Goal: Communication & Community: Answer question/provide support

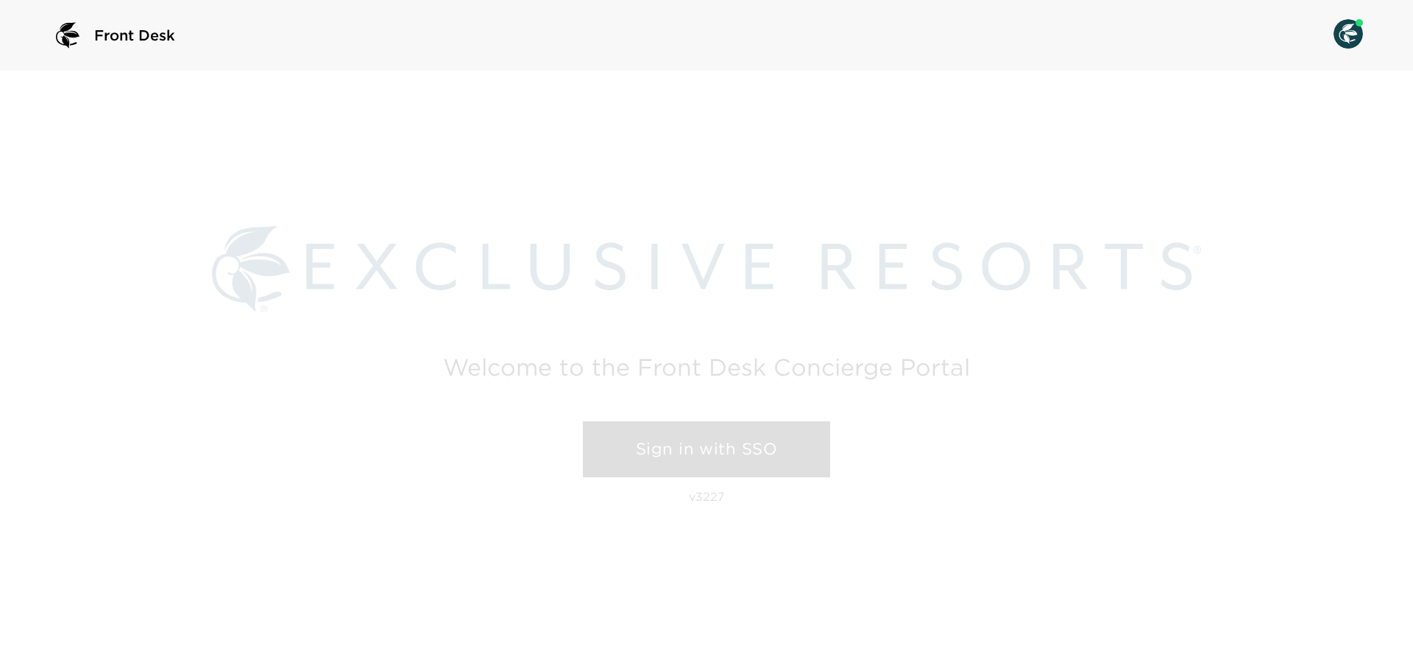
click at [797, 453] on link "Sign in with SSO" at bounding box center [706, 449] width 247 height 56
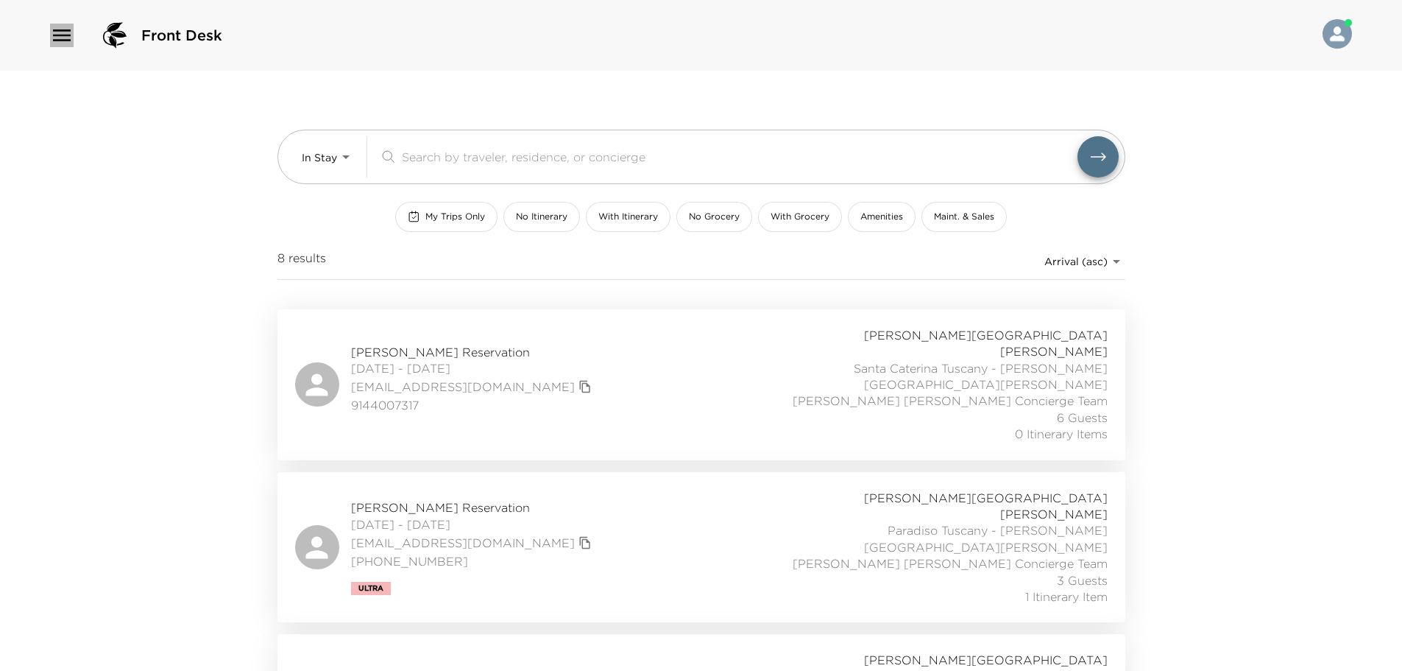
click at [62, 34] on icon "button" at bounding box center [62, 36] width 24 height 24
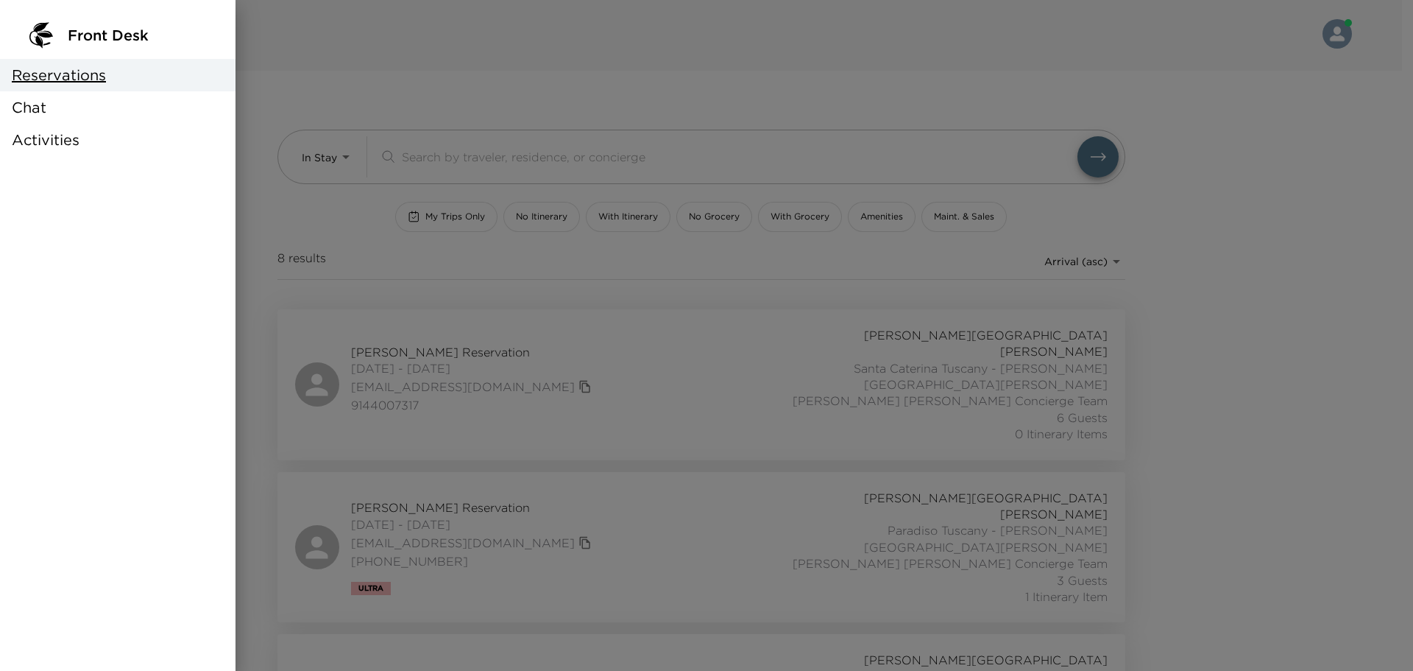
click at [71, 107] on div "Chat" at bounding box center [118, 107] width 236 height 32
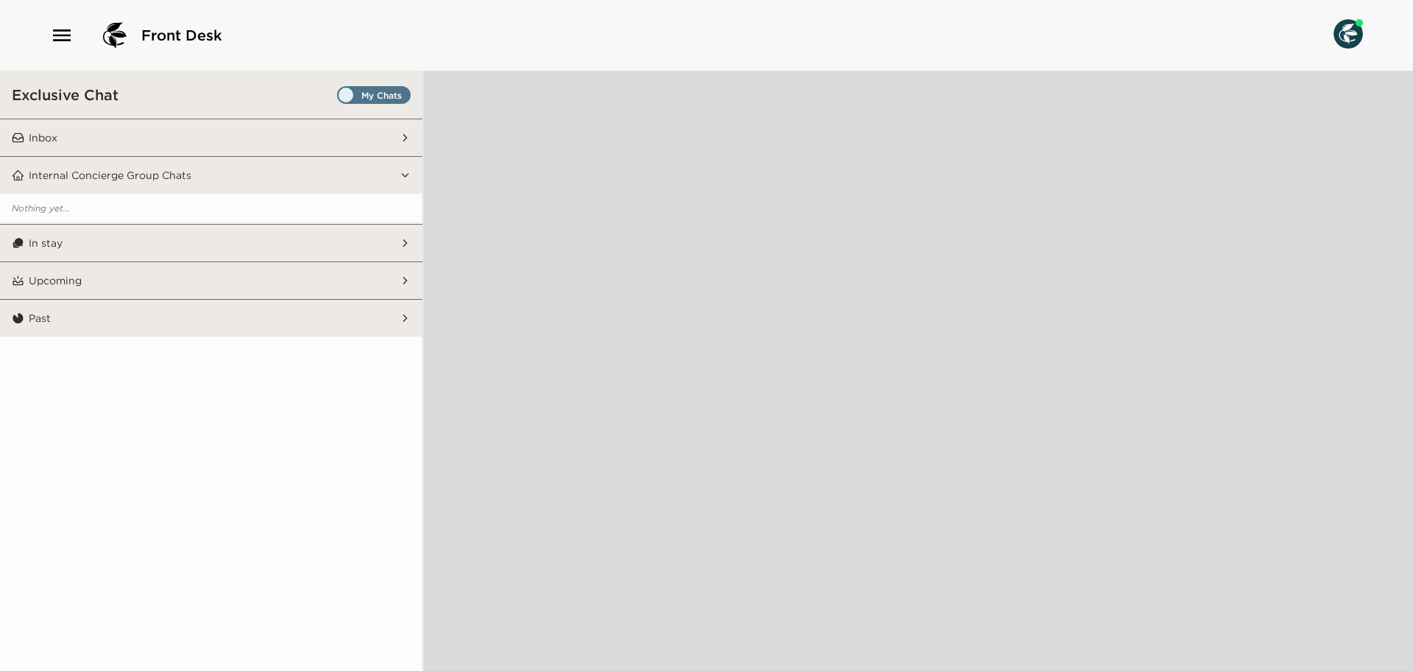
click at [384, 82] on div "Exclusive Chat" at bounding box center [211, 95] width 423 height 48
click at [389, 98] on span "Set all destinations" at bounding box center [374, 99] width 74 height 18
click at [340, 98] on input "Set all destinations" at bounding box center [340, 98] width 0 height 0
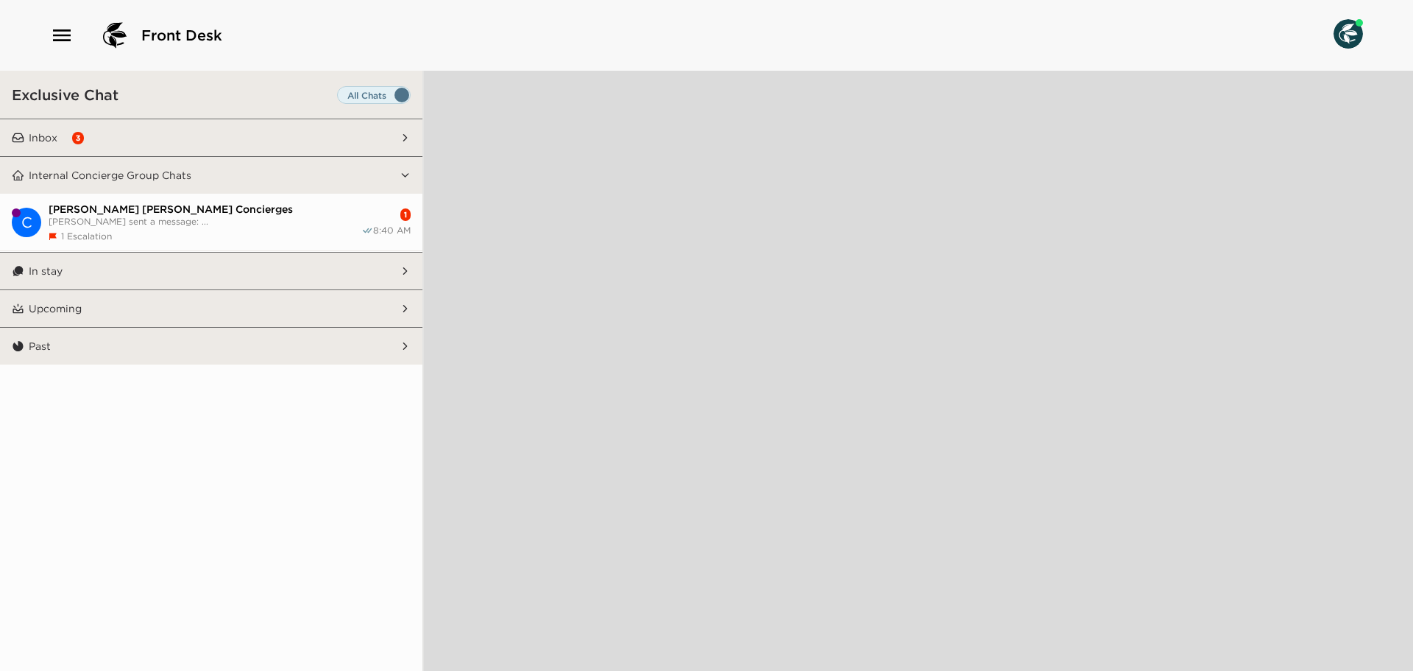
click at [265, 133] on button "Inbox 3" at bounding box center [211, 137] width 375 height 37
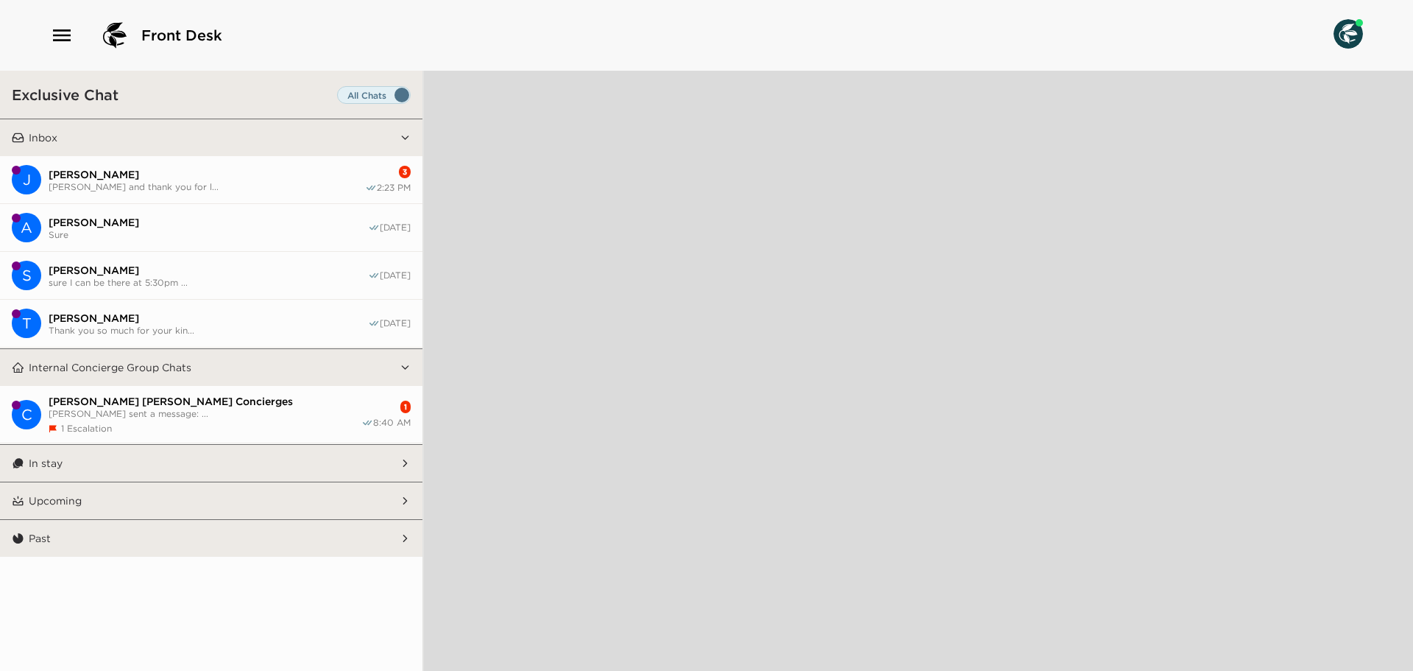
click at [261, 181] on span "[PERSON_NAME] and thank you for l..." at bounding box center [207, 186] width 317 height 11
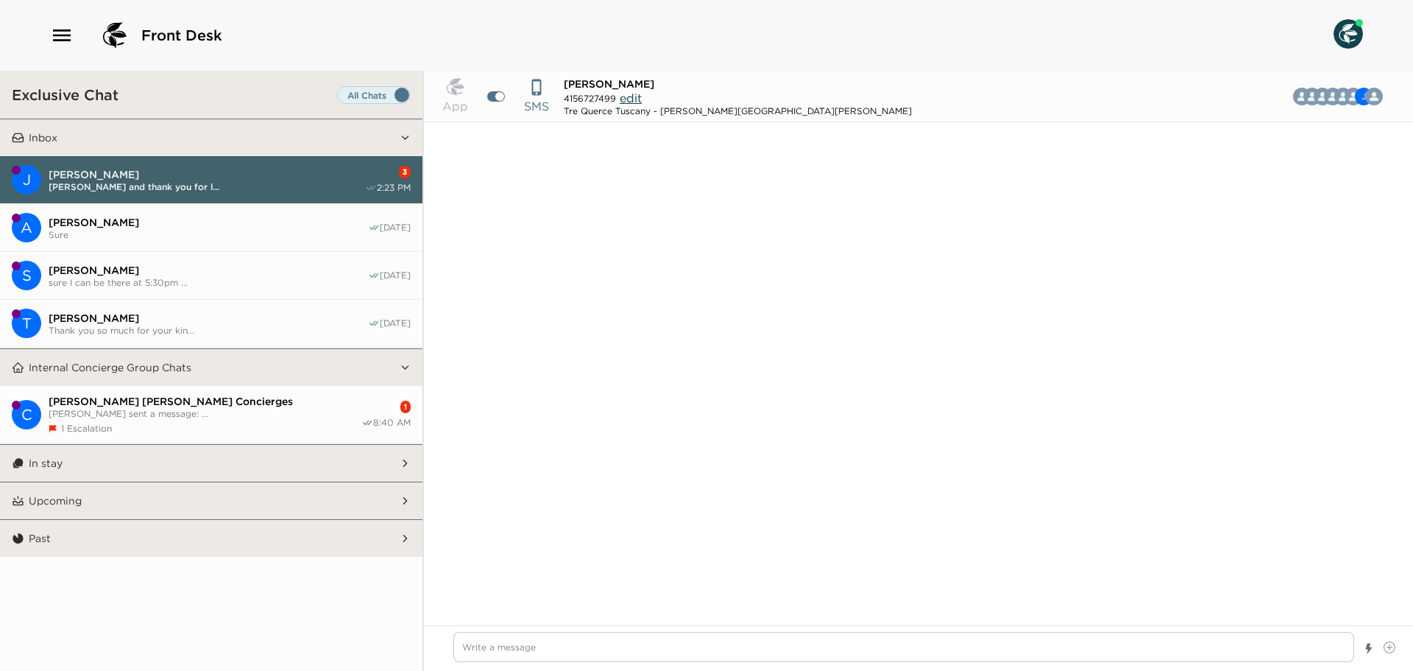
scroll to position [1063, 0]
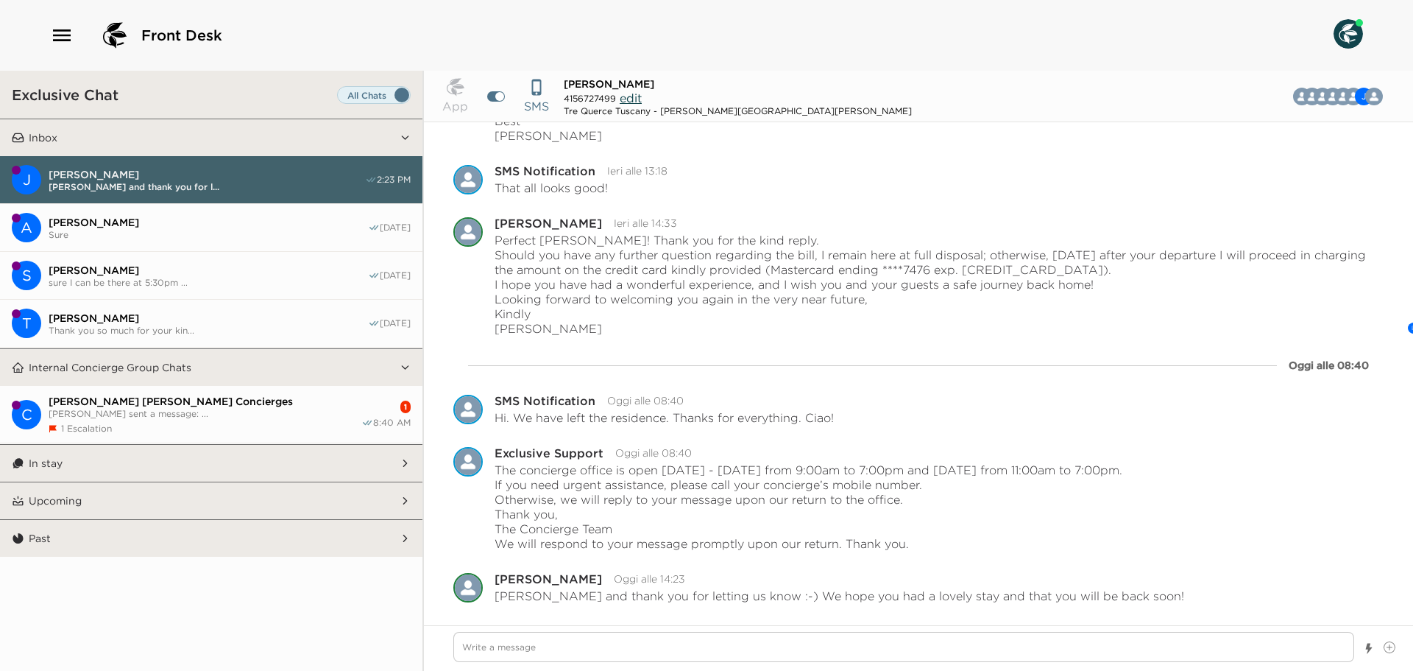
click at [225, 412] on span "[PERSON_NAME] sent a message: ..." at bounding box center [205, 413] width 313 height 11
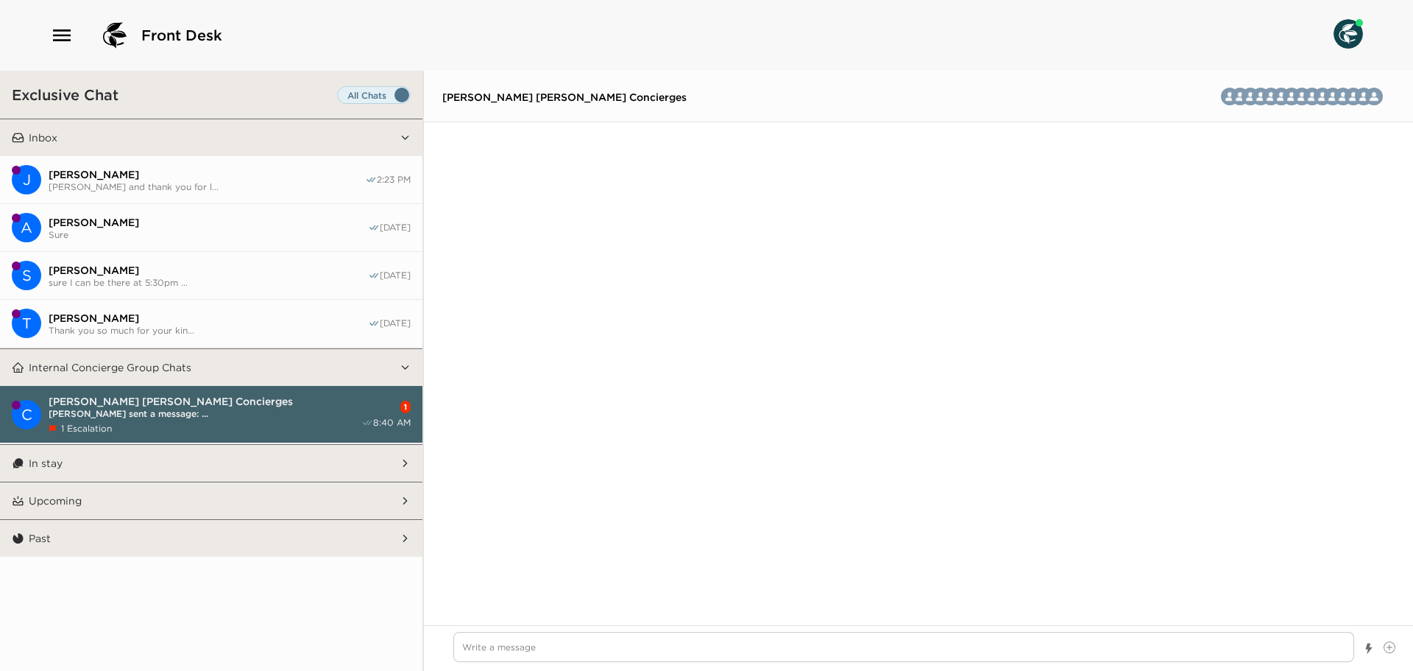
scroll to position [3132, 0]
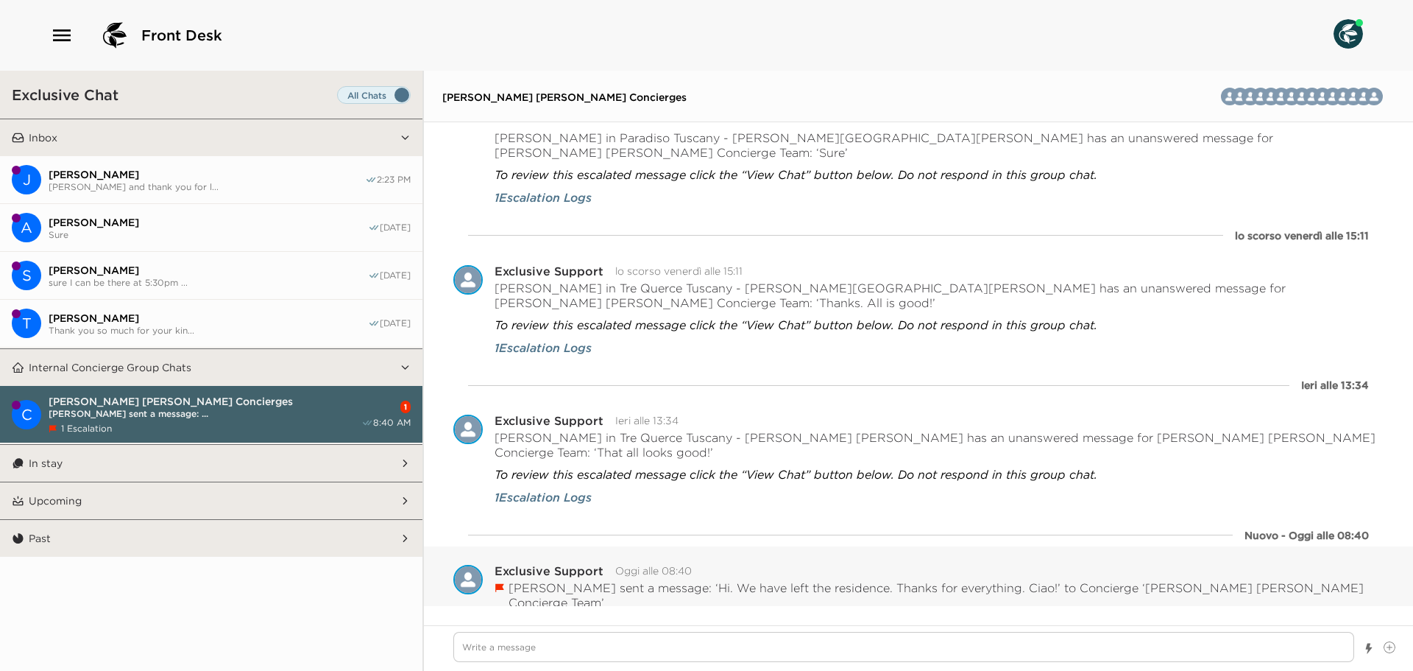
click at [610, 646] on button "Resolved" at bounding box center [596, 656] width 61 height 21
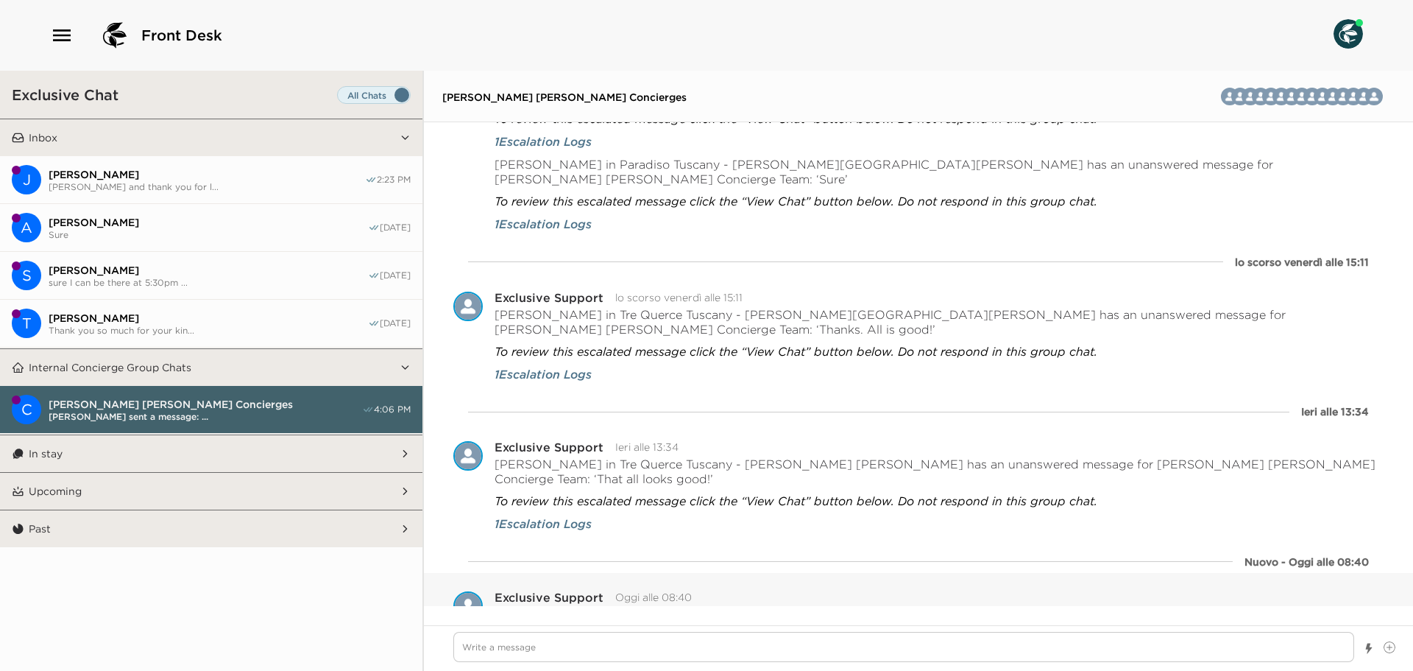
scroll to position [3122, 0]
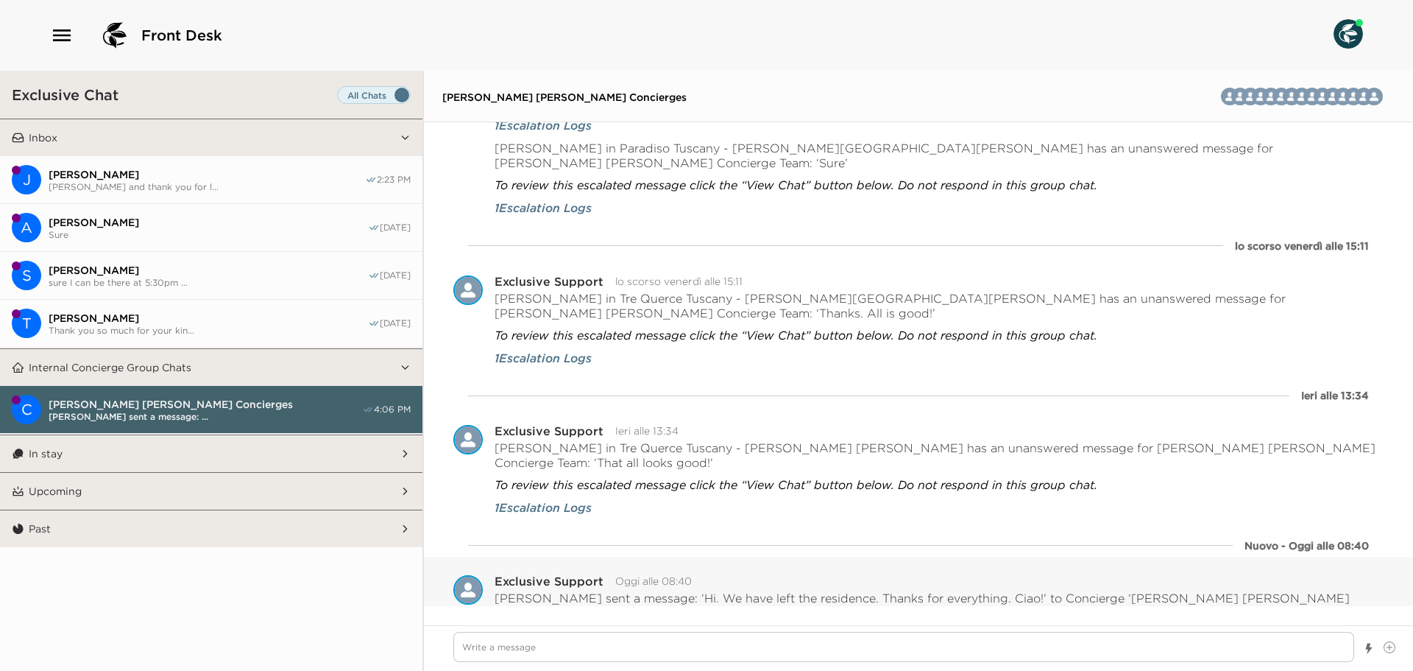
click at [229, 186] on span "[PERSON_NAME] and thank you for l..." at bounding box center [207, 186] width 317 height 11
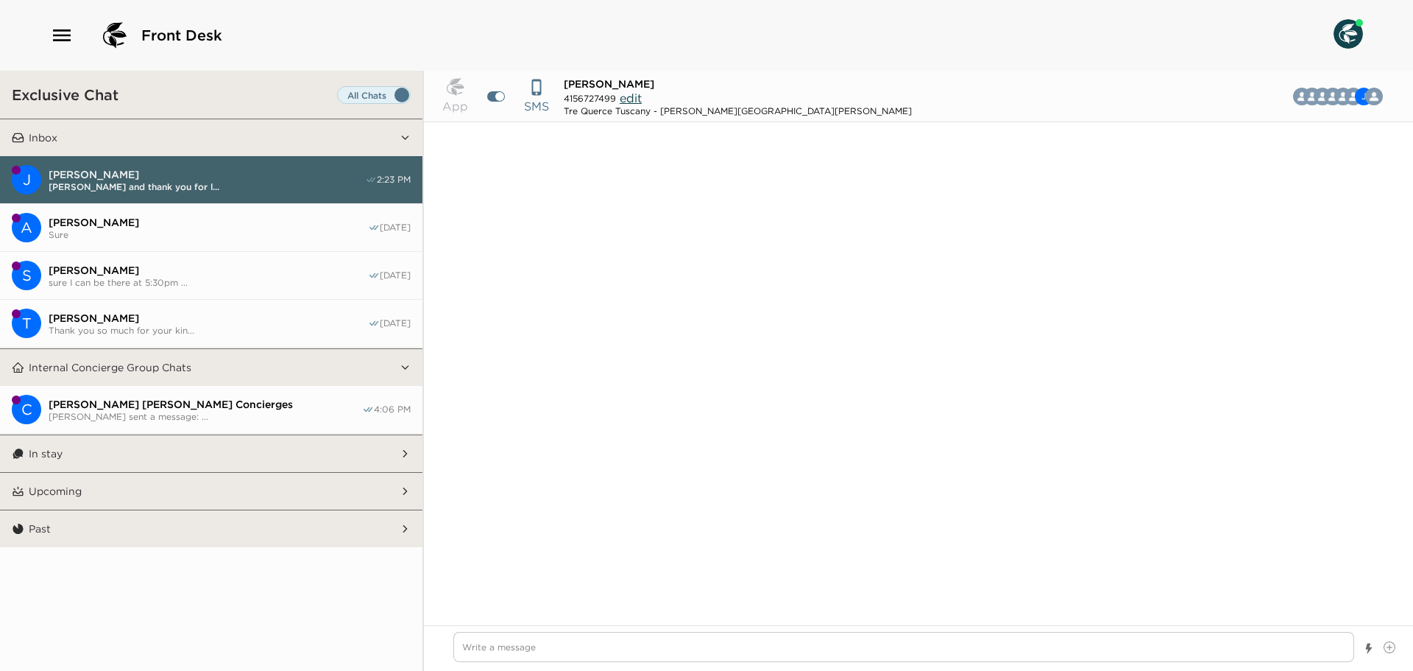
scroll to position [1063, 0]
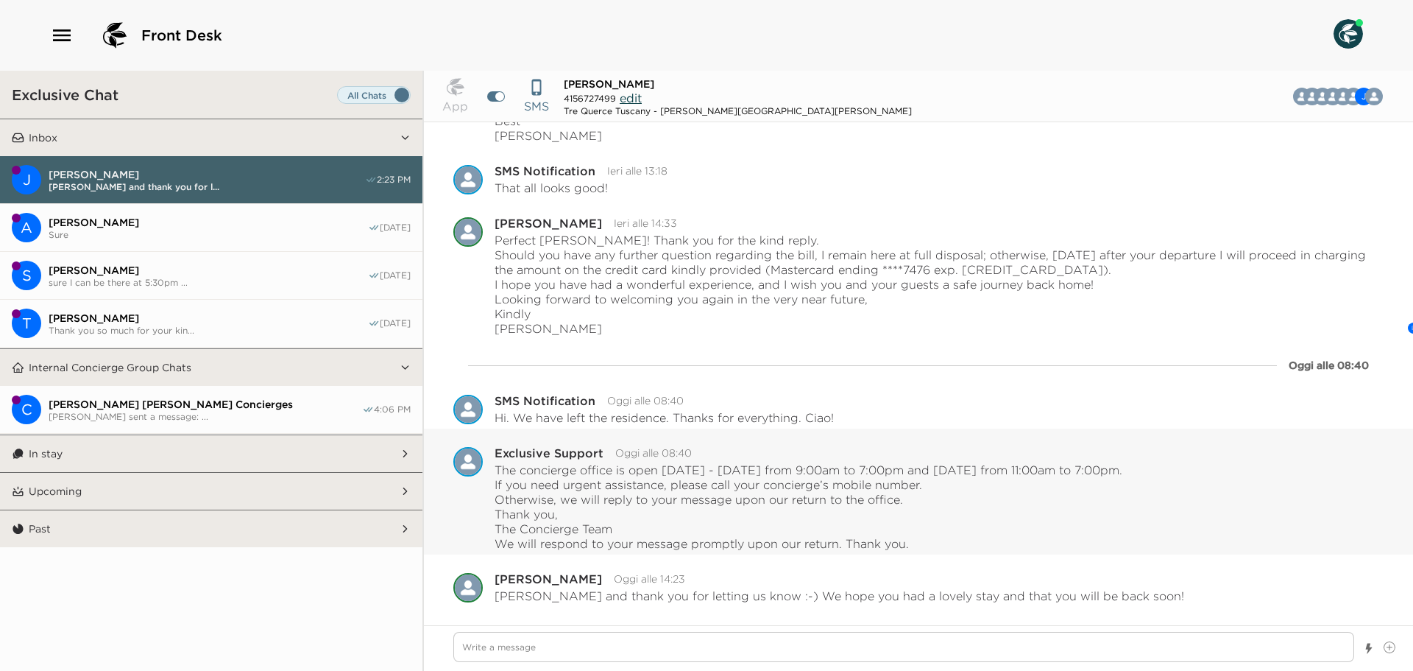
type textarea "x"
click at [240, 442] on button "In stay" at bounding box center [211, 453] width 375 height 37
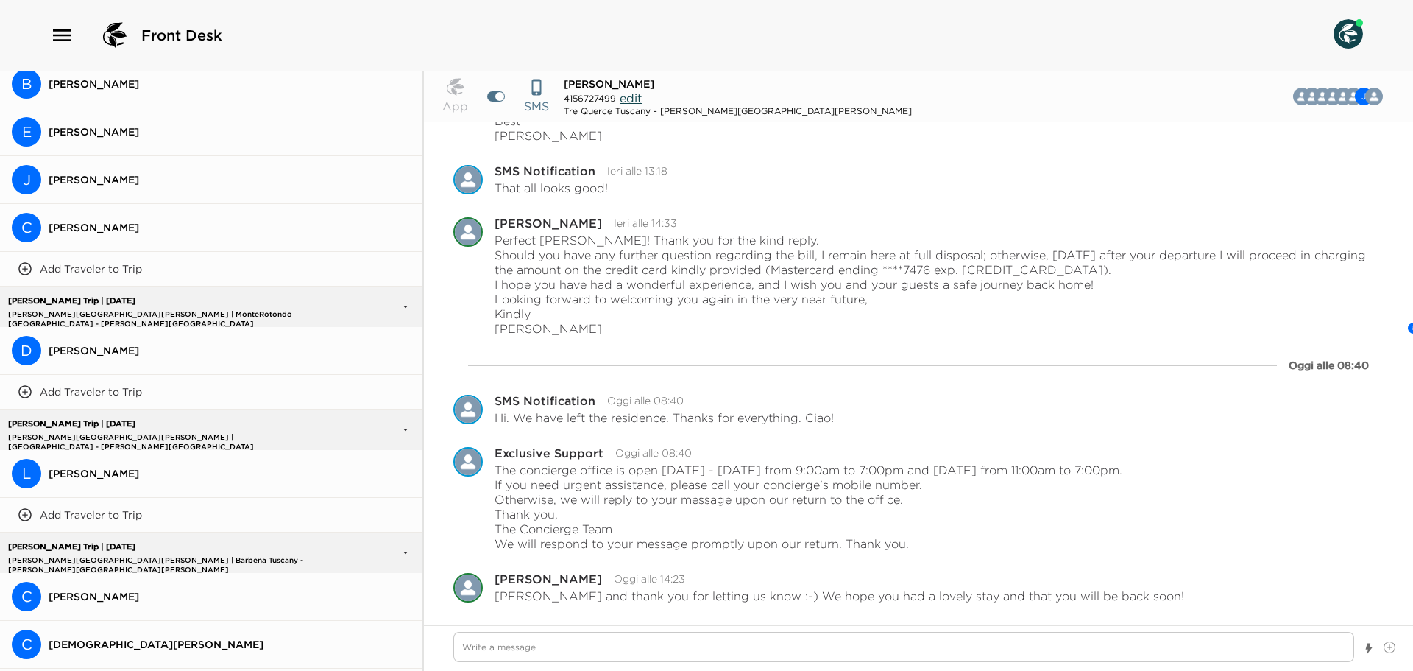
scroll to position [1472, 0]
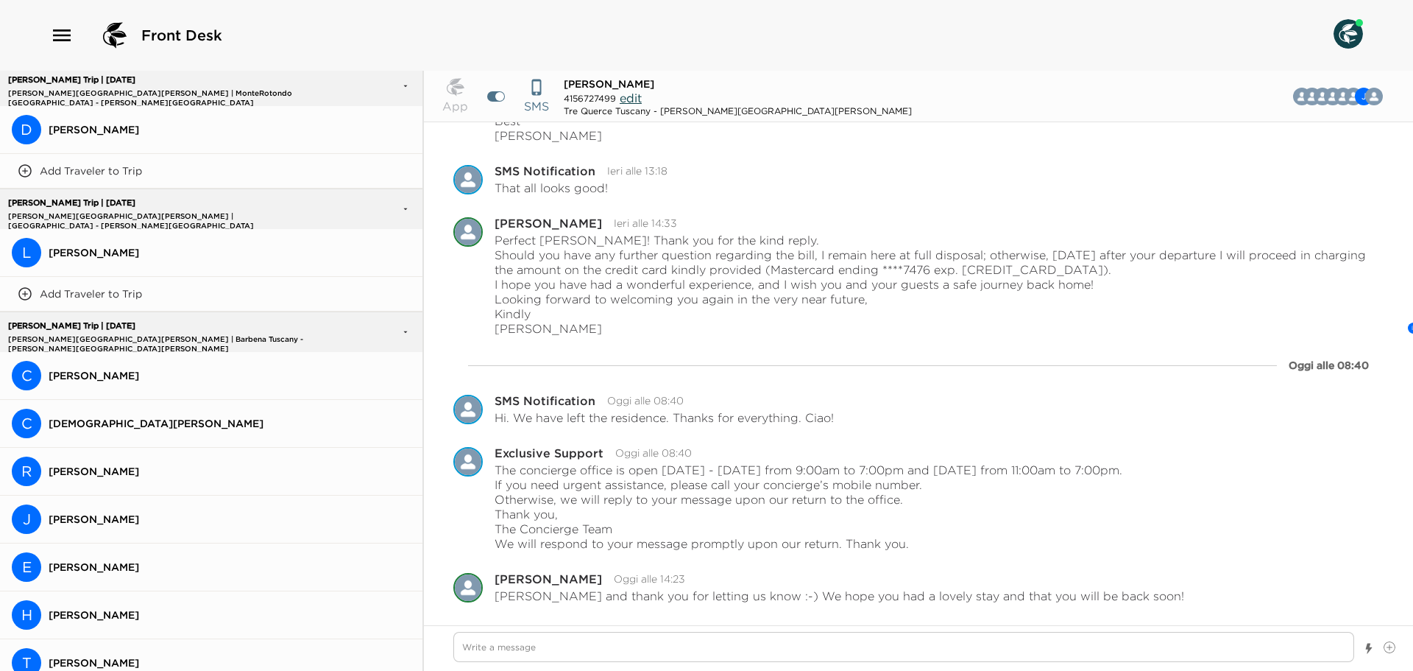
click at [236, 369] on span "[PERSON_NAME]" at bounding box center [230, 375] width 362 height 13
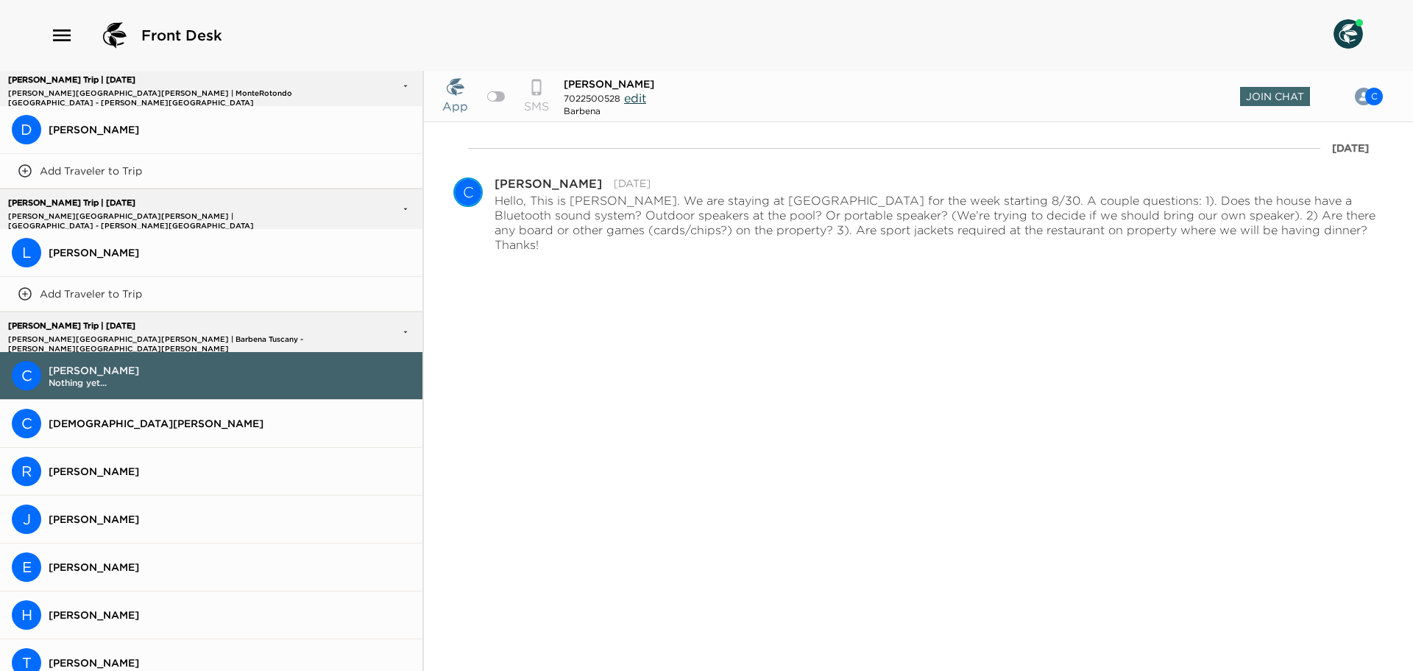
click at [499, 95] on div at bounding box center [496, 96] width 18 height 10
checkbox input "true"
click at [1300, 88] on span "Join Chat" at bounding box center [1275, 96] width 70 height 19
click at [763, 652] on textarea "Write a message" at bounding box center [903, 647] width 901 height 30
type textarea "x"
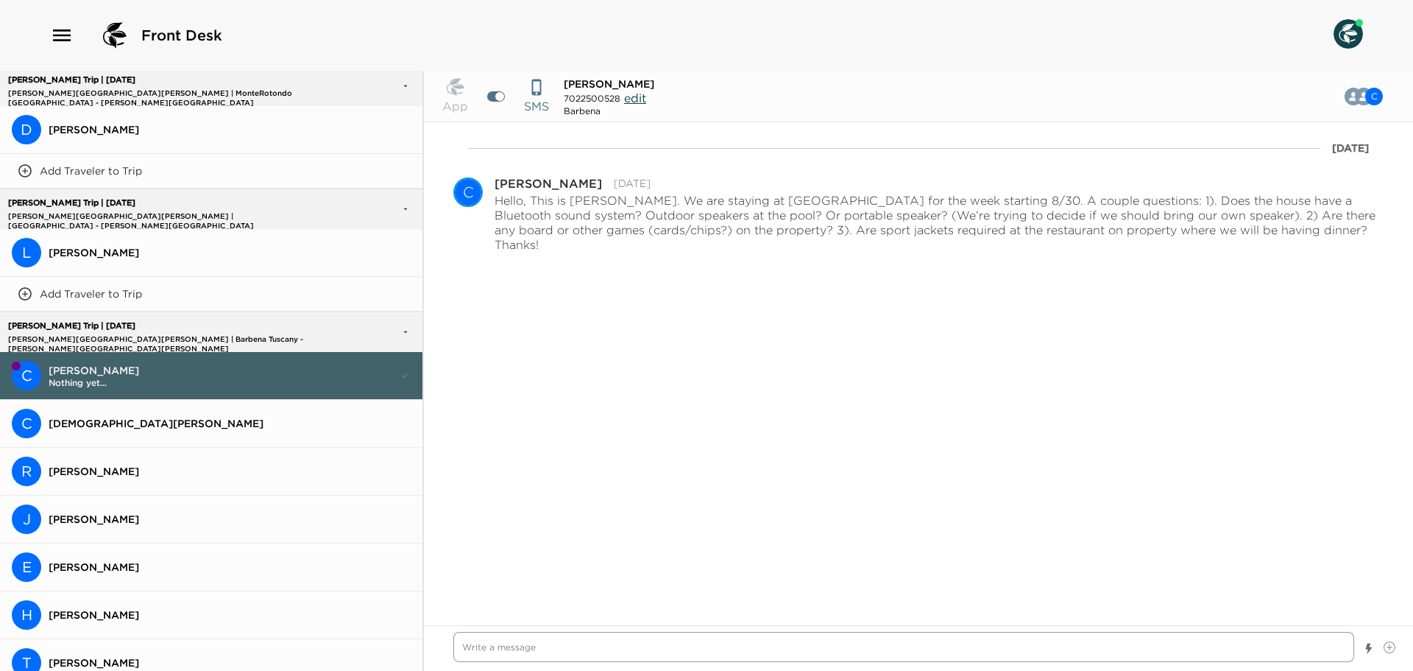
type textarea "D"
type textarea "x"
type textarea "De"
type textarea "x"
type textarea "Dea"
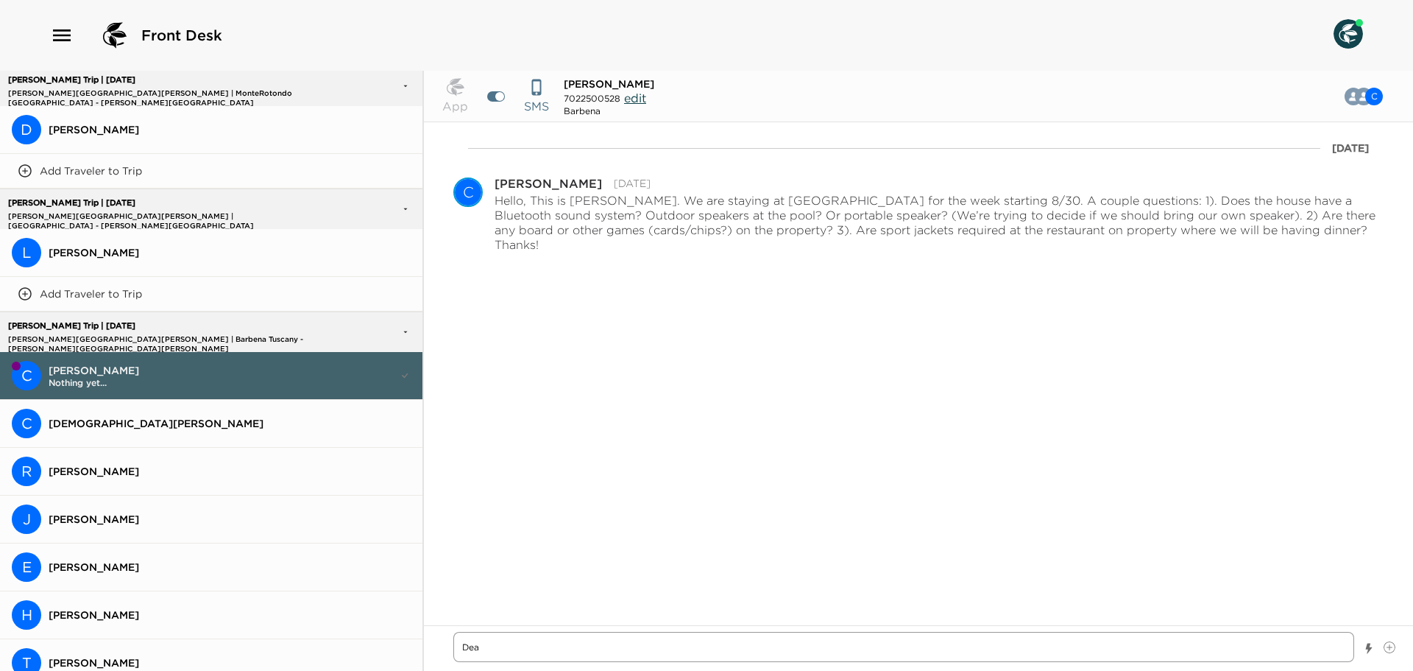
type textarea "x"
type textarea "Dear"
type textarea "x"
type textarea "Dear"
type textarea "x"
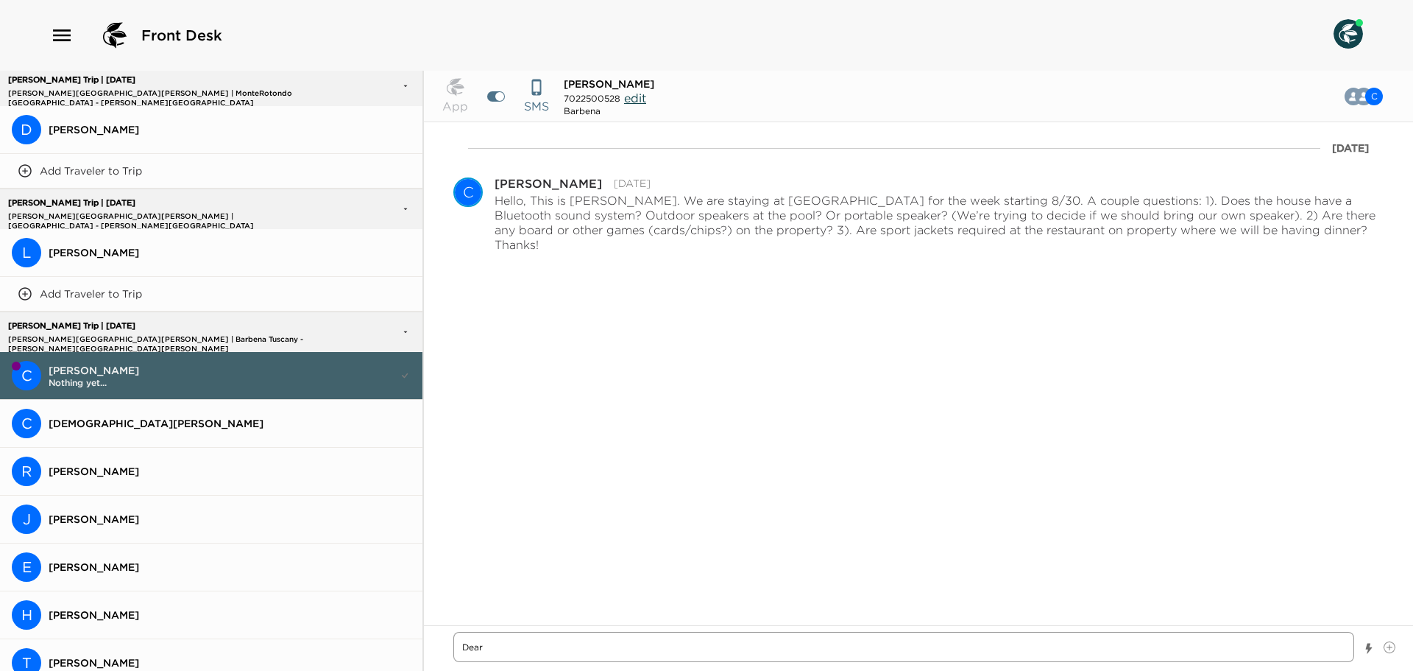
type textarea "Dear M"
type textarea "x"
type textarea "Dear Mr"
type textarea "x"
type textarea "Dear Mrs"
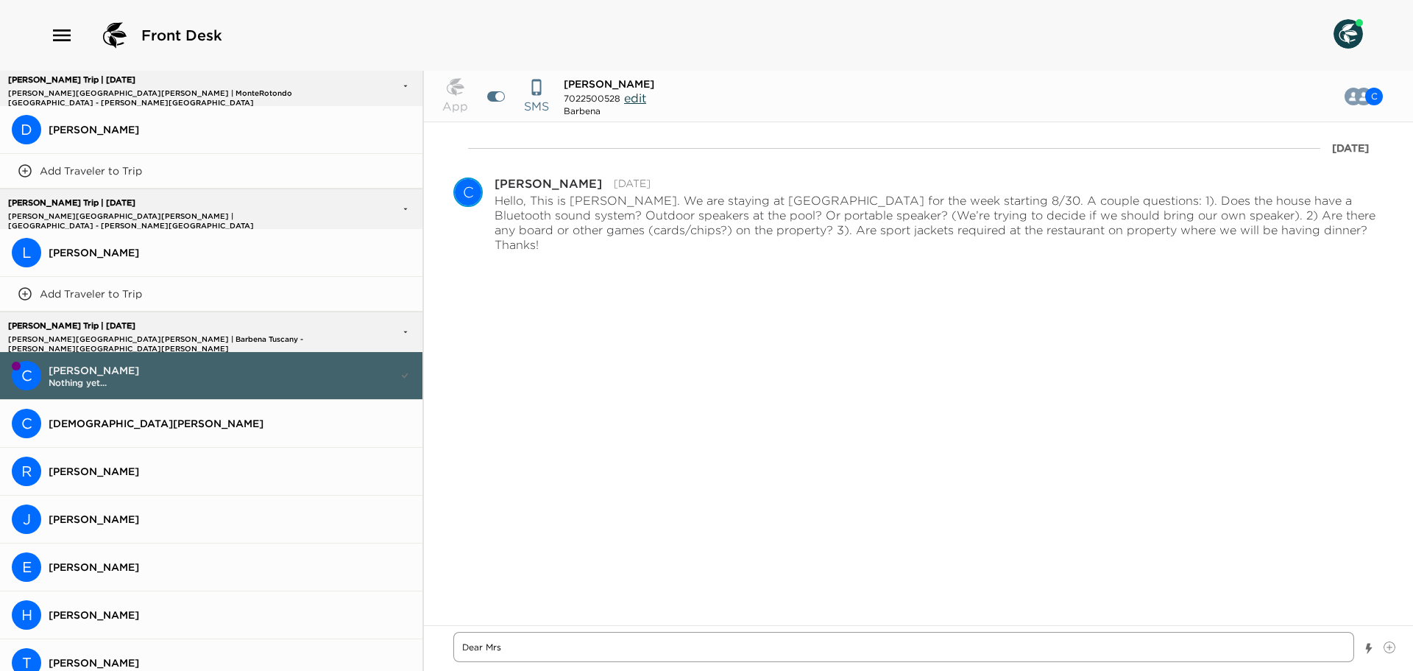
type textarea "x"
type textarea "Dear Mrs."
type textarea "x"
type textarea "Dear Mrs."
type textarea "x"
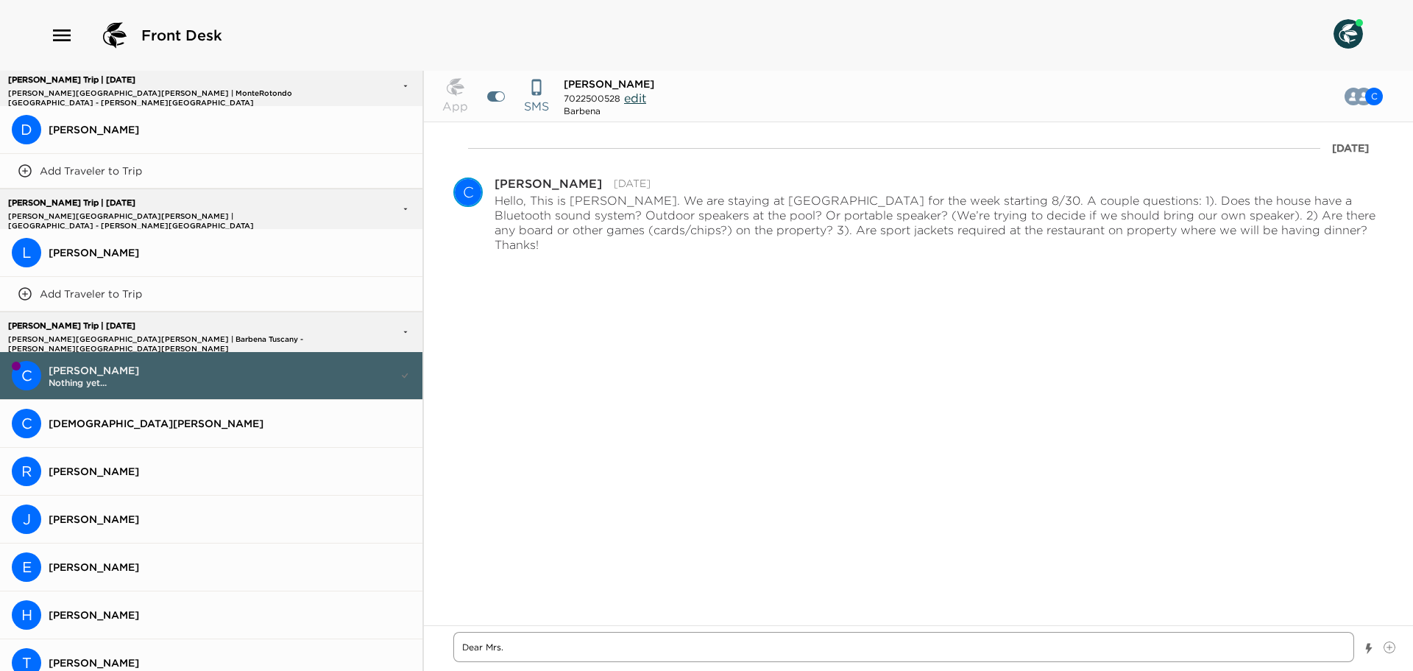
type textarea "Dear Mrs. H"
type textarea "x"
type textarea "Dear Mrs. Ha"
type textarea "x"
type textarea "Dear Mrs. Haa"
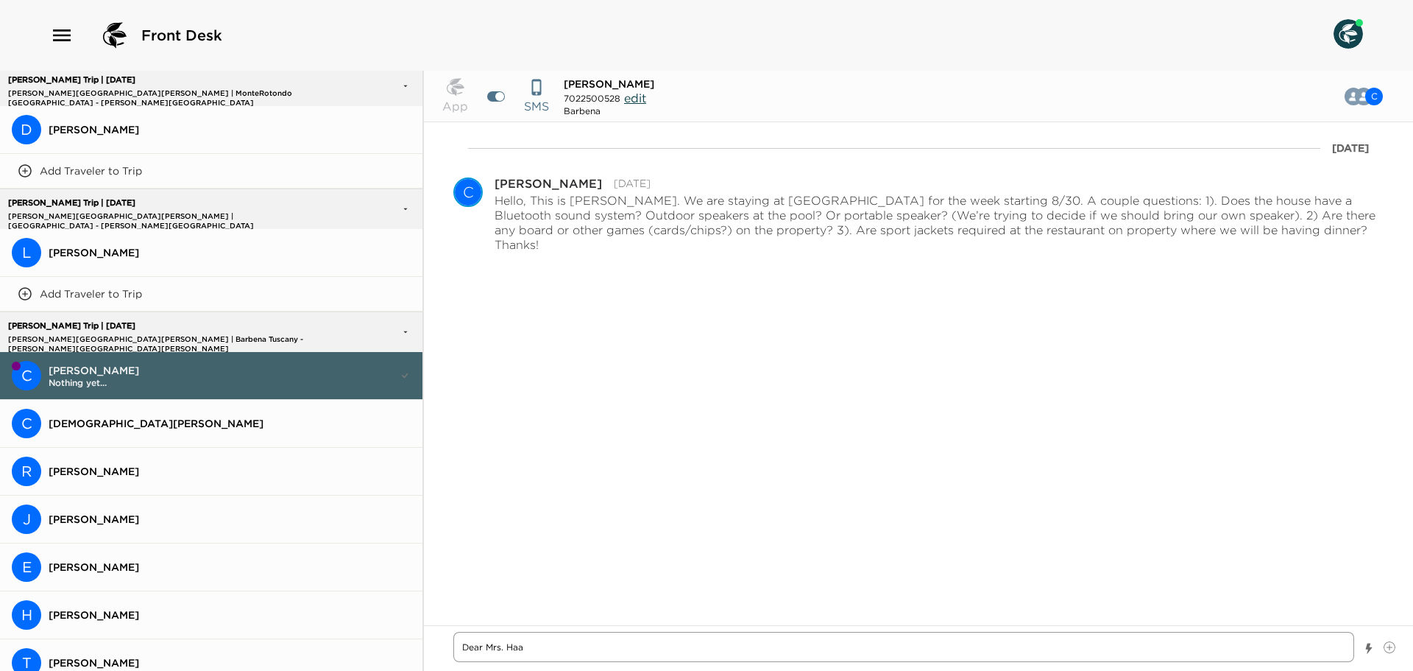
type textarea "x"
type textarea "Dear [PERSON_NAME]"
type textarea "x"
type textarea "Dear [PERSON_NAME]"
type textarea "x"
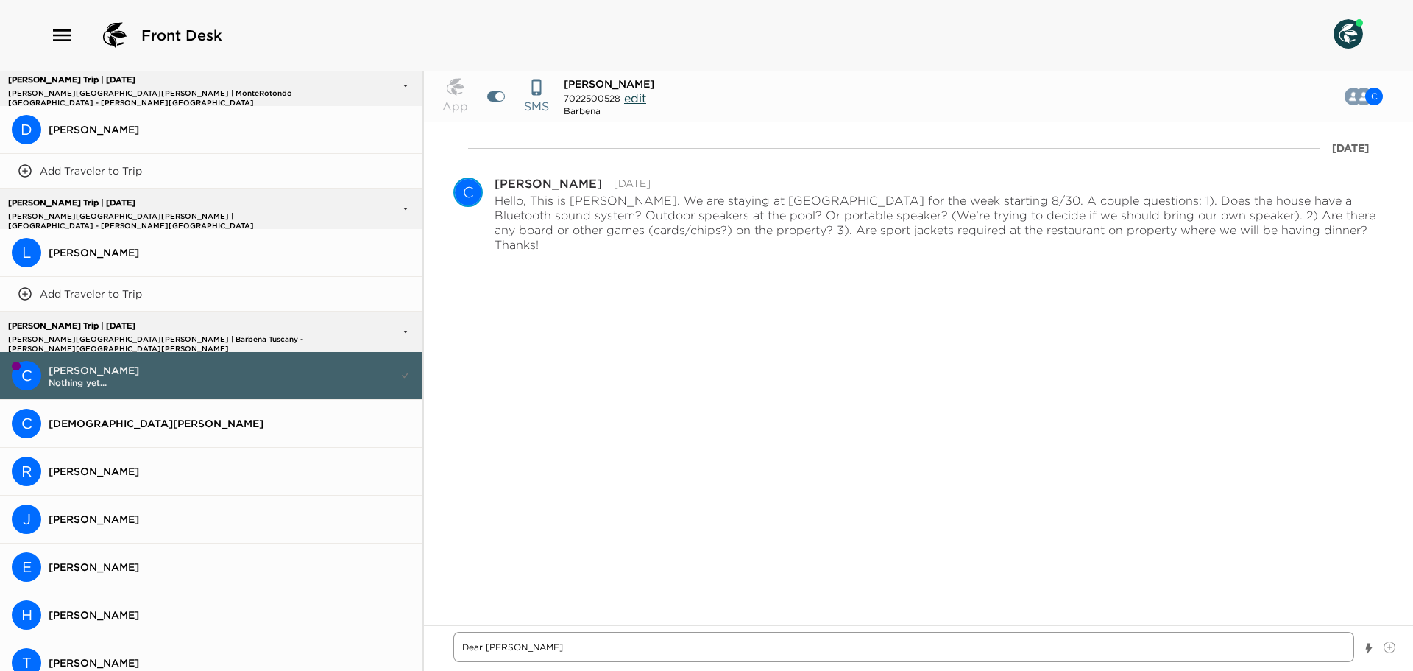
type textarea "Dear [PERSON_NAME],"
type textarea "x"
type textarea "Dear [PERSON_NAME],"
type textarea "x"
type textarea "Dear [PERSON_NAME],"
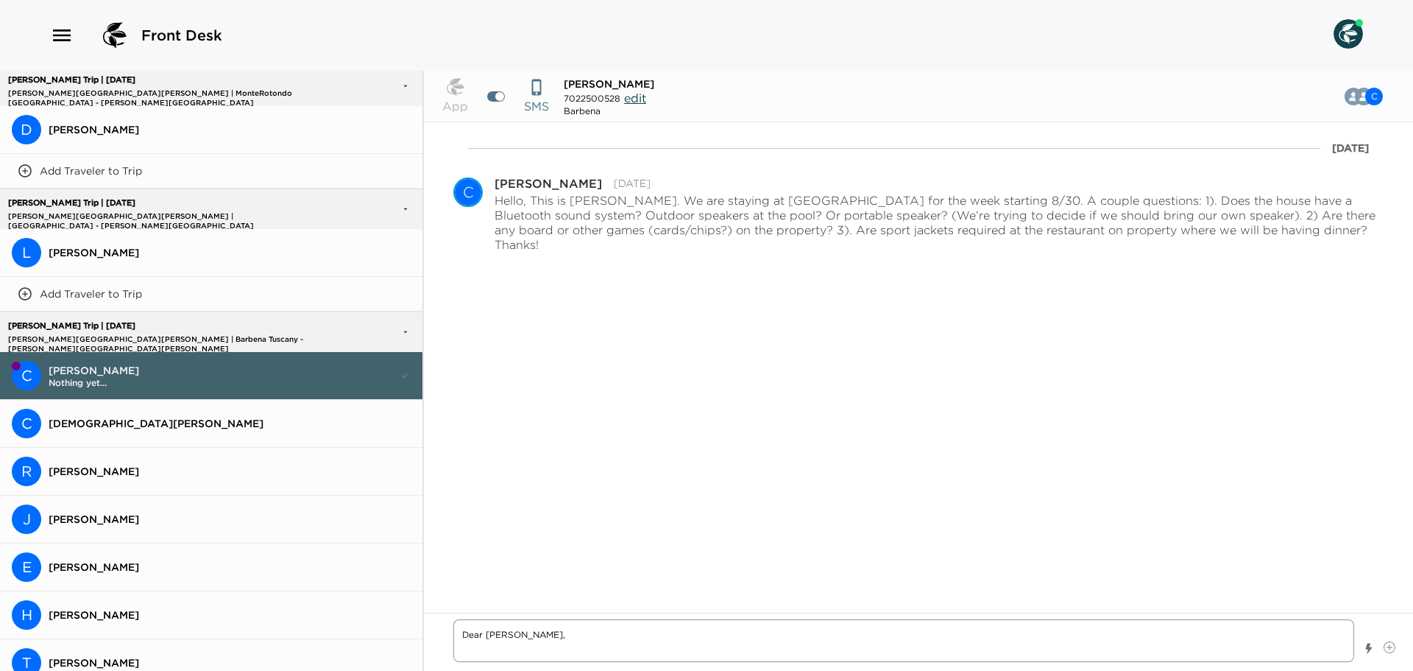
type textarea "x"
type textarea "Dear [PERSON_NAME]"
type textarea "x"
type textarea "Dear [PERSON_NAME],"
type textarea "x"
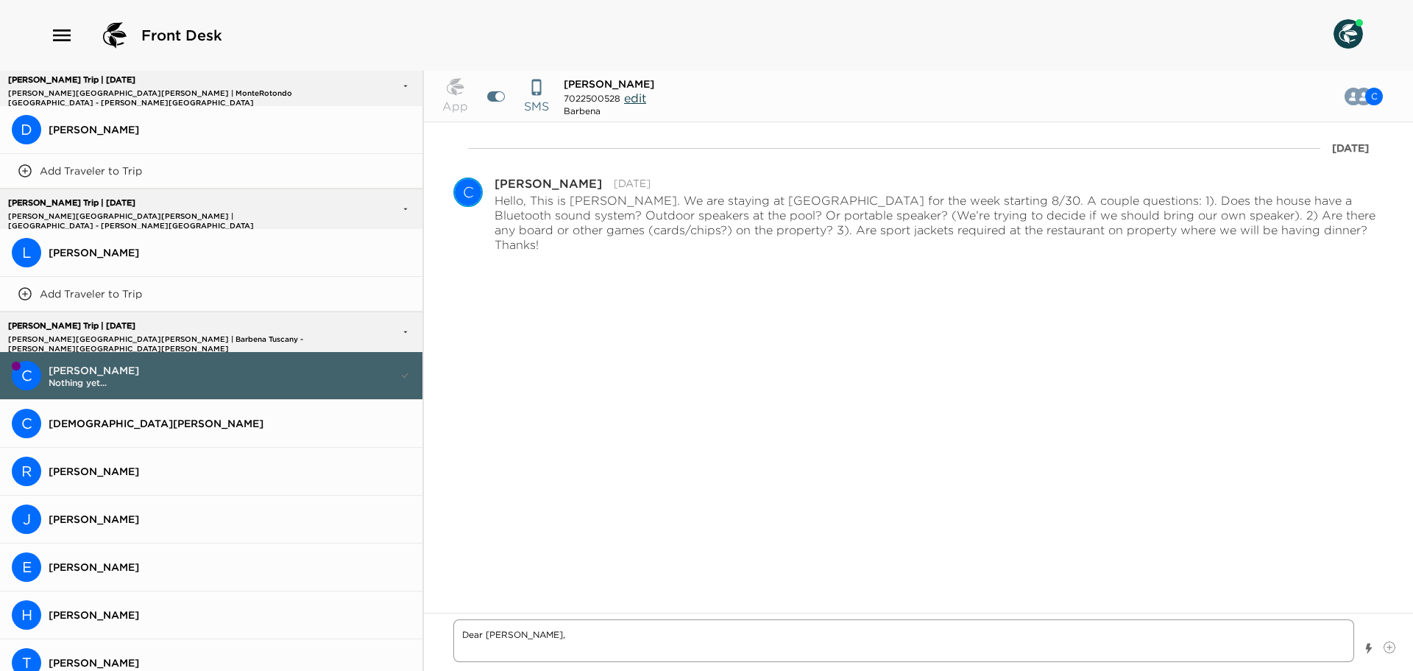
type textarea "Dear [PERSON_NAME]"
type textarea "x"
type textarea "Dear [PERSON_NAME], It"
type textarea "x"
type textarea "Dear [PERSON_NAME], It'"
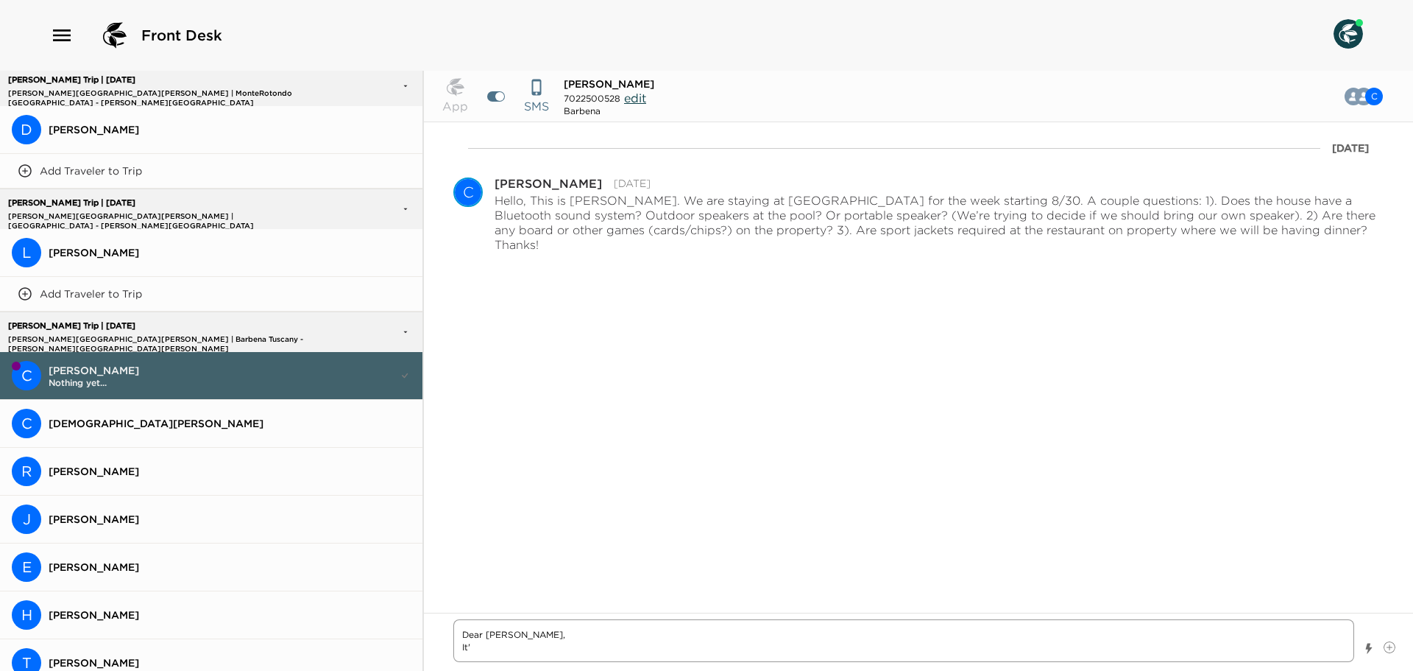
type textarea "x"
type textarea "Dear [PERSON_NAME], It's"
type textarea "x"
type textarea "Dear [PERSON_NAME], It's"
type textarea "x"
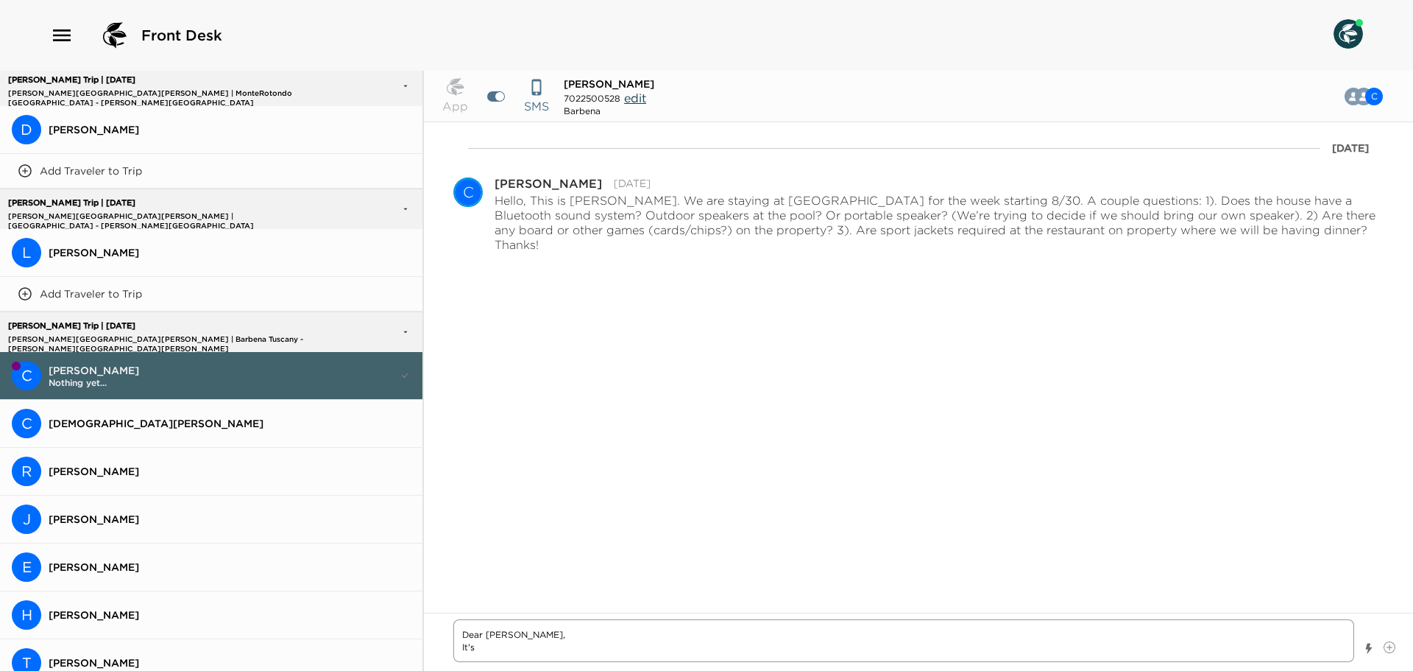
type textarea "Dear [PERSON_NAME], It's b"
type textarea "x"
type textarea "Dear [PERSON_NAME], It's be"
type textarea "x"
type textarea "Dear [PERSON_NAME], It's bee"
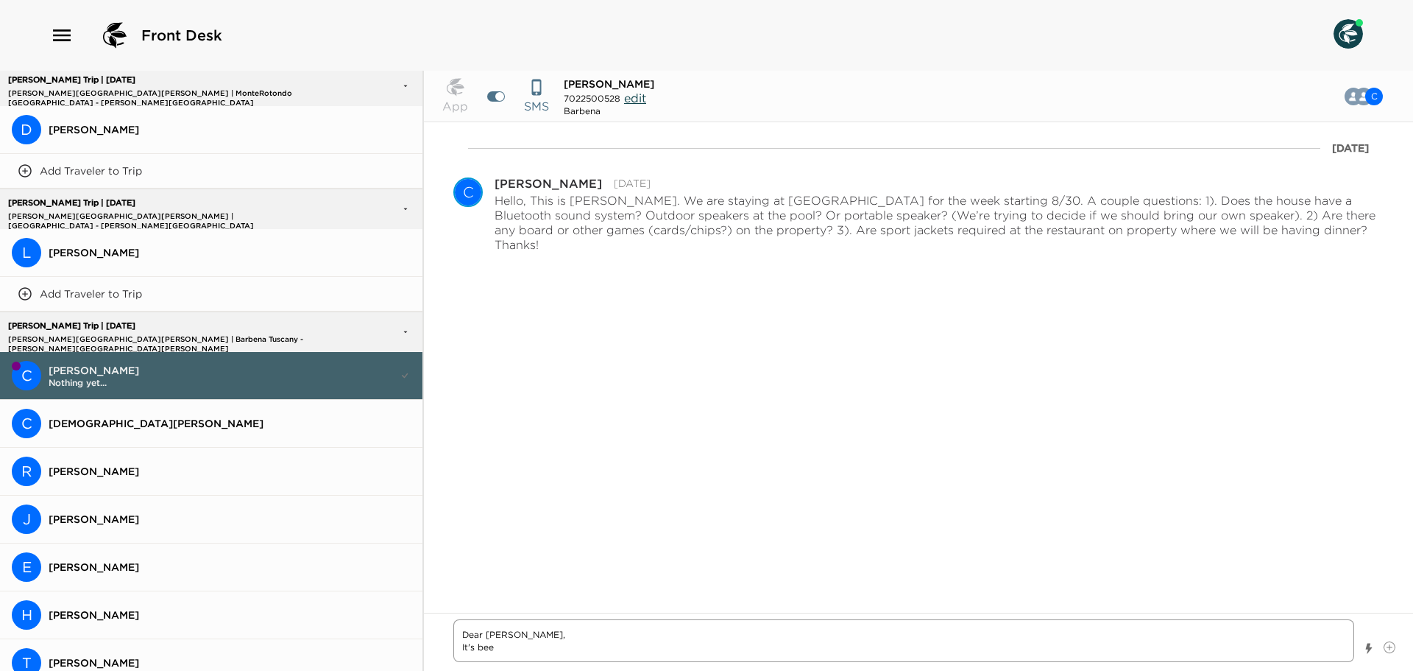
type textarea "x"
type textarea "Dear [PERSON_NAME], It's been"
type textarea "x"
type textarea "Dear [PERSON_NAME], It's been"
type textarea "x"
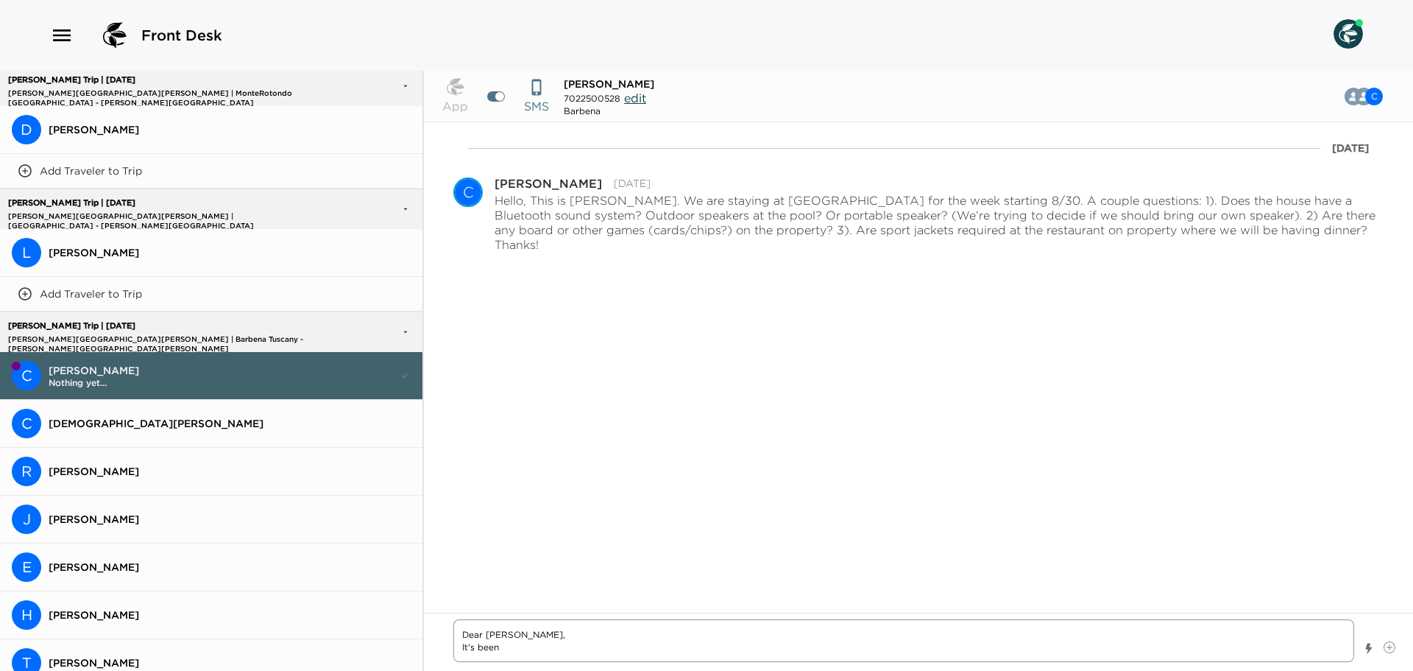
type textarea "Dear [PERSON_NAME], It's been a"
type textarea "x"
type textarea "Dear [PERSON_NAME], It's been a"
type textarea "x"
type textarea "Dear [PERSON_NAME], It's been a r"
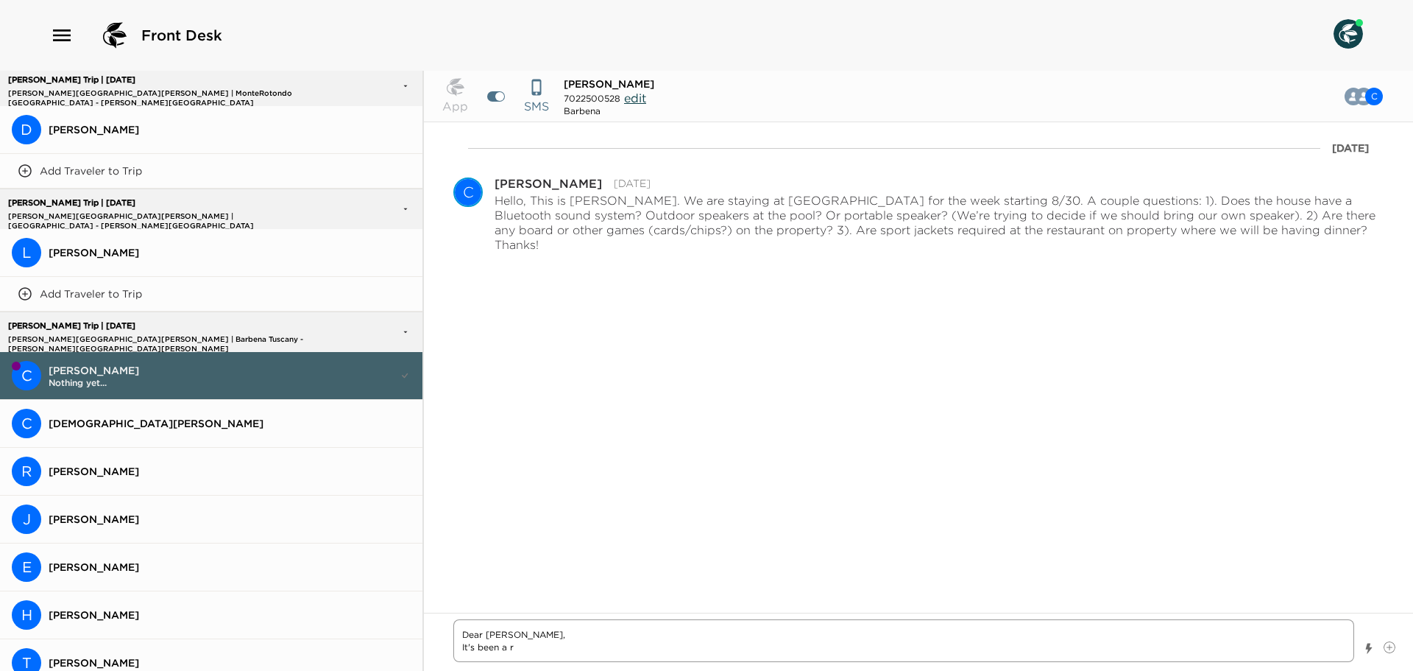
type textarea "x"
type textarea "Dear [PERSON_NAME], It's been a re"
type textarea "x"
type textarea "Dear [PERSON_NAME], It's been a rea"
type textarea "x"
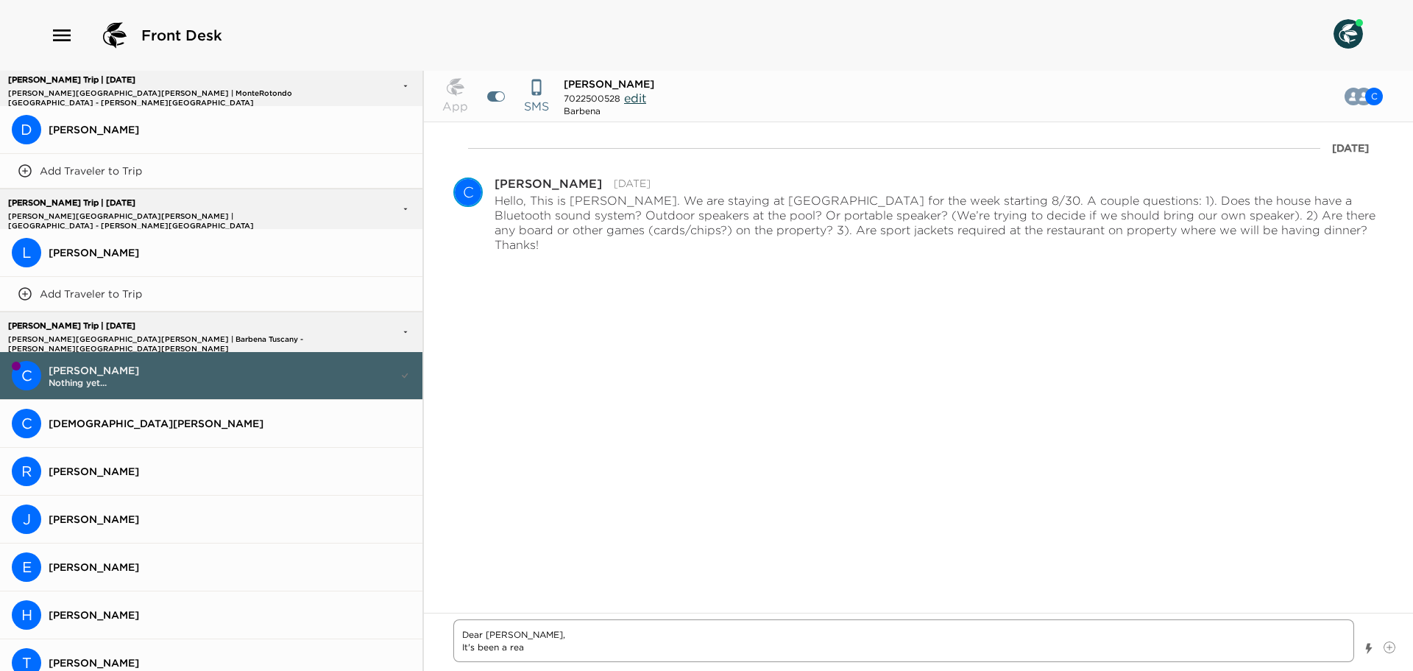
type textarea "Dear [PERSON_NAME], It's been a real"
type textarea "x"
type textarea "Dear [PERSON_NAME], It's been a real"
type textarea "x"
type textarea "Dear [PERSON_NAME], It's been a real p"
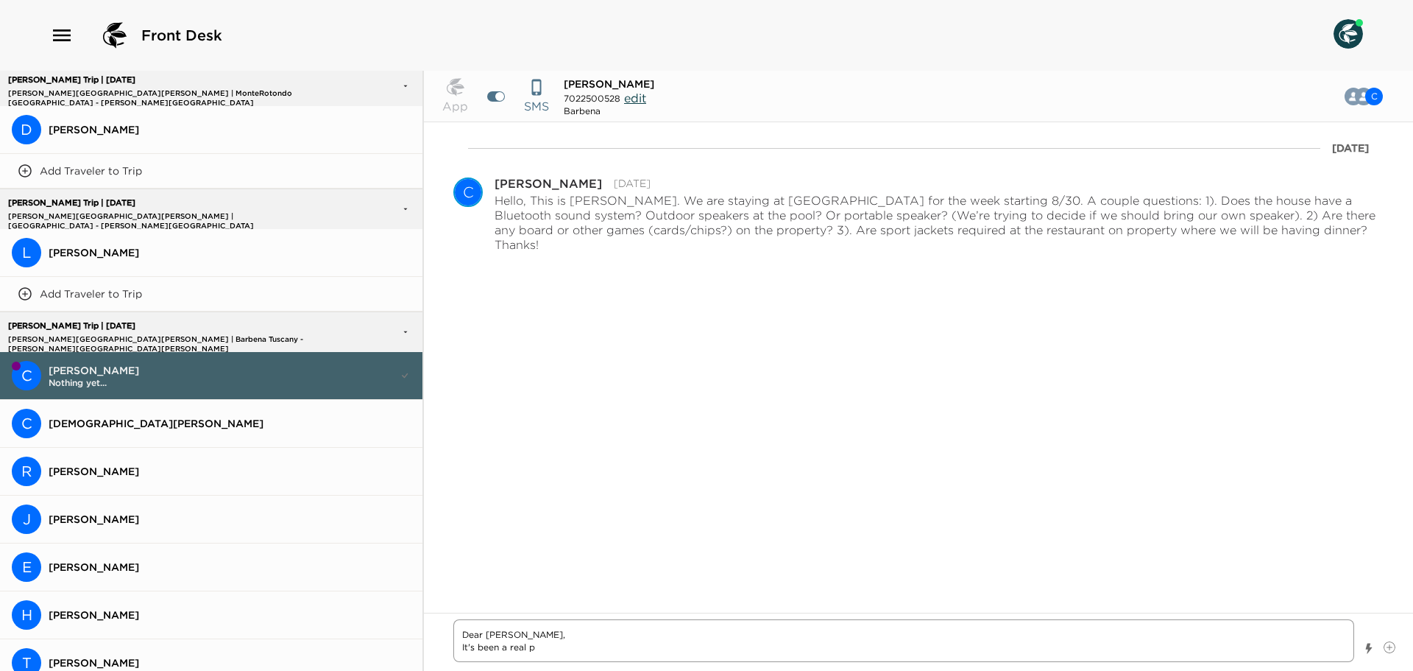
type textarea "x"
type textarea "Dear [PERSON_NAME], It's been a real pl"
type textarea "x"
type textarea "Dear [PERSON_NAME], It's been a real ple"
type textarea "x"
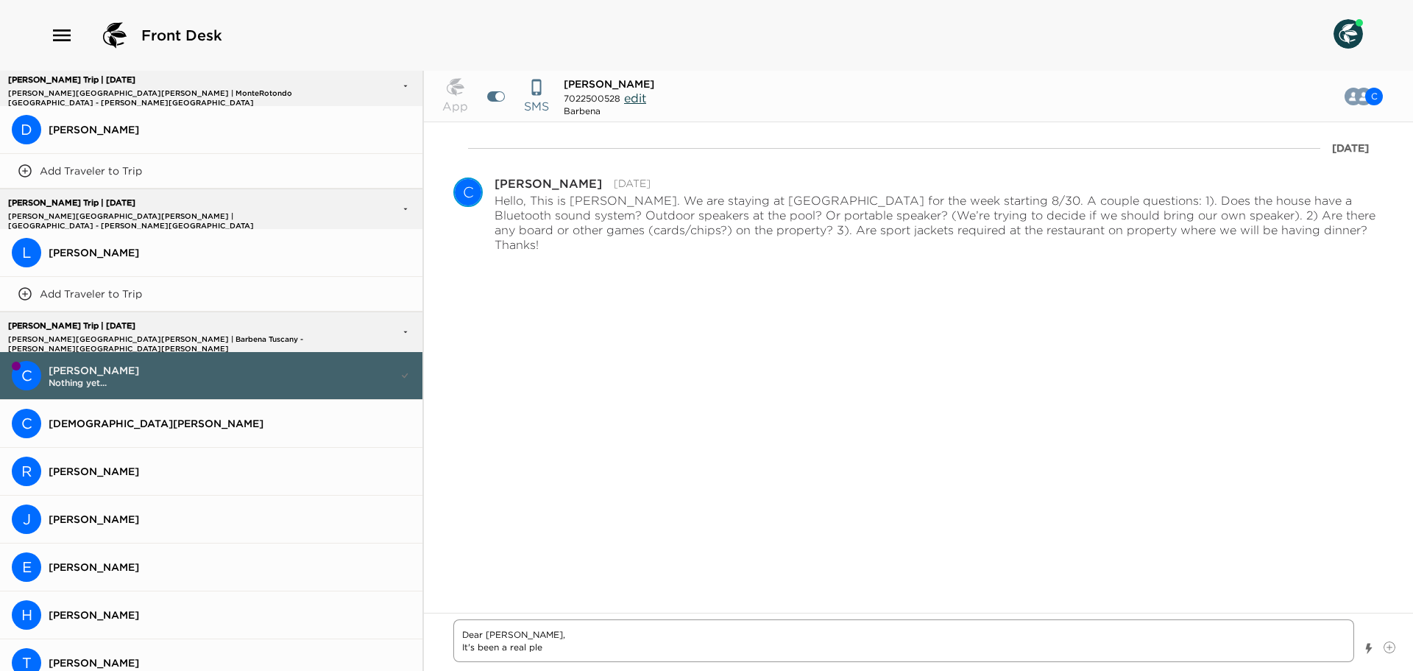
type textarea "Dear [PERSON_NAME], It's been a real plea"
type textarea "x"
type textarea "Dear [PERSON_NAME], It's been a real pleas"
type textarea "x"
type textarea "Dear [PERSON_NAME], It's been a real pleasu"
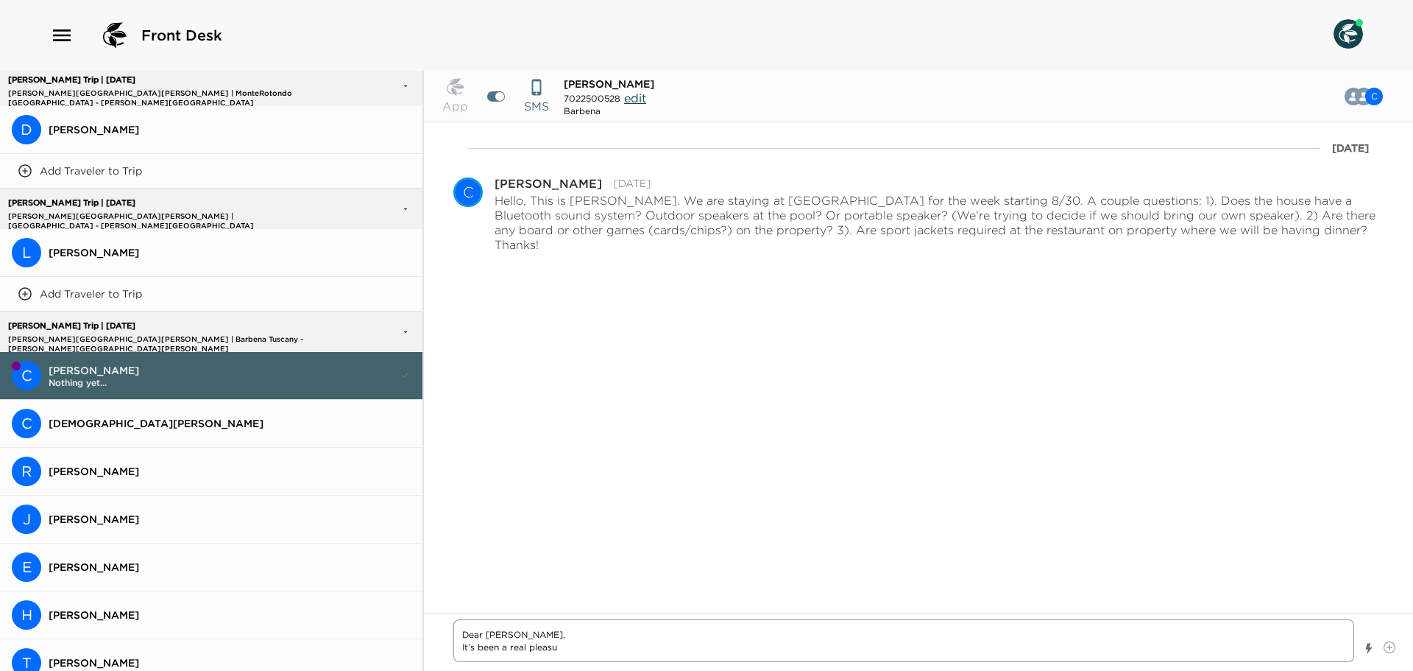
type textarea "x"
type textarea "Dear [PERSON_NAME], It's been a real pleasur"
type textarea "x"
type textarea "Dear [PERSON_NAME], It's been a real pleasure"
type textarea "x"
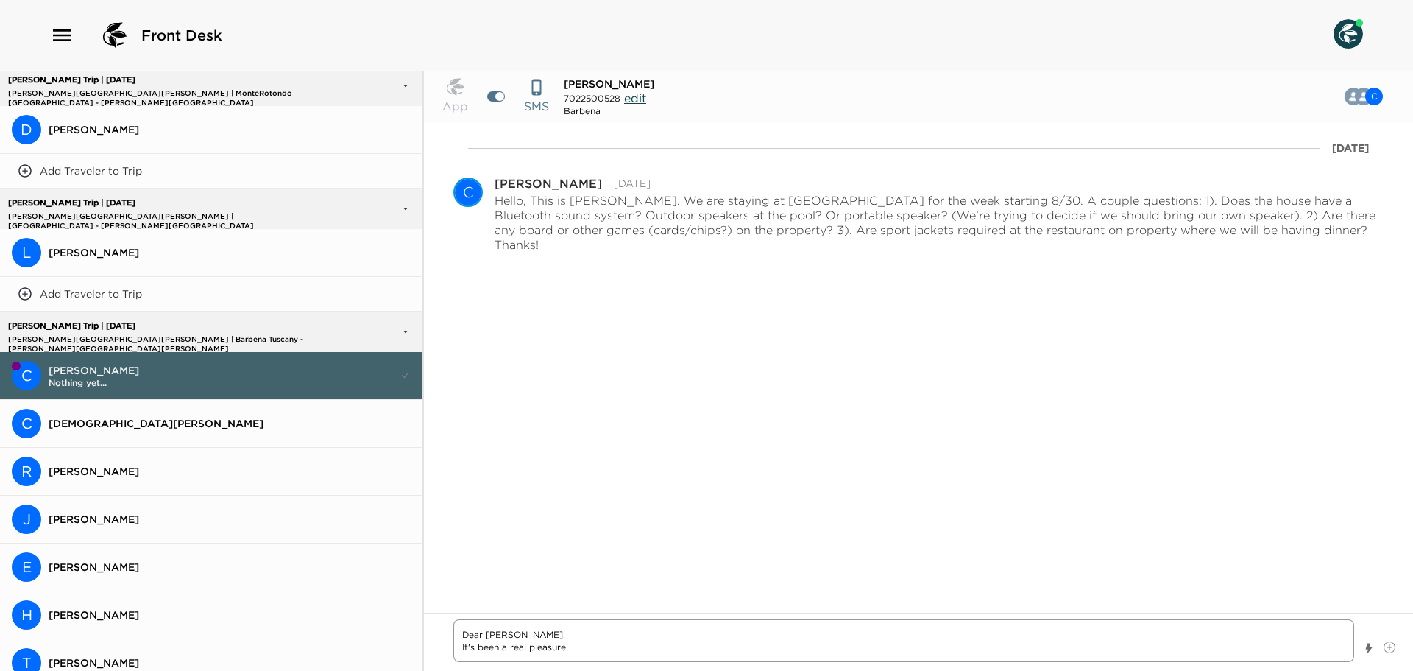
type textarea "Dear [PERSON_NAME], It's been a real pleasure"
type textarea "x"
type textarea "Dear [PERSON_NAME], It's been a real pleasure w"
type textarea "x"
type textarea "Dear [PERSON_NAME], It's been a real pleasure we"
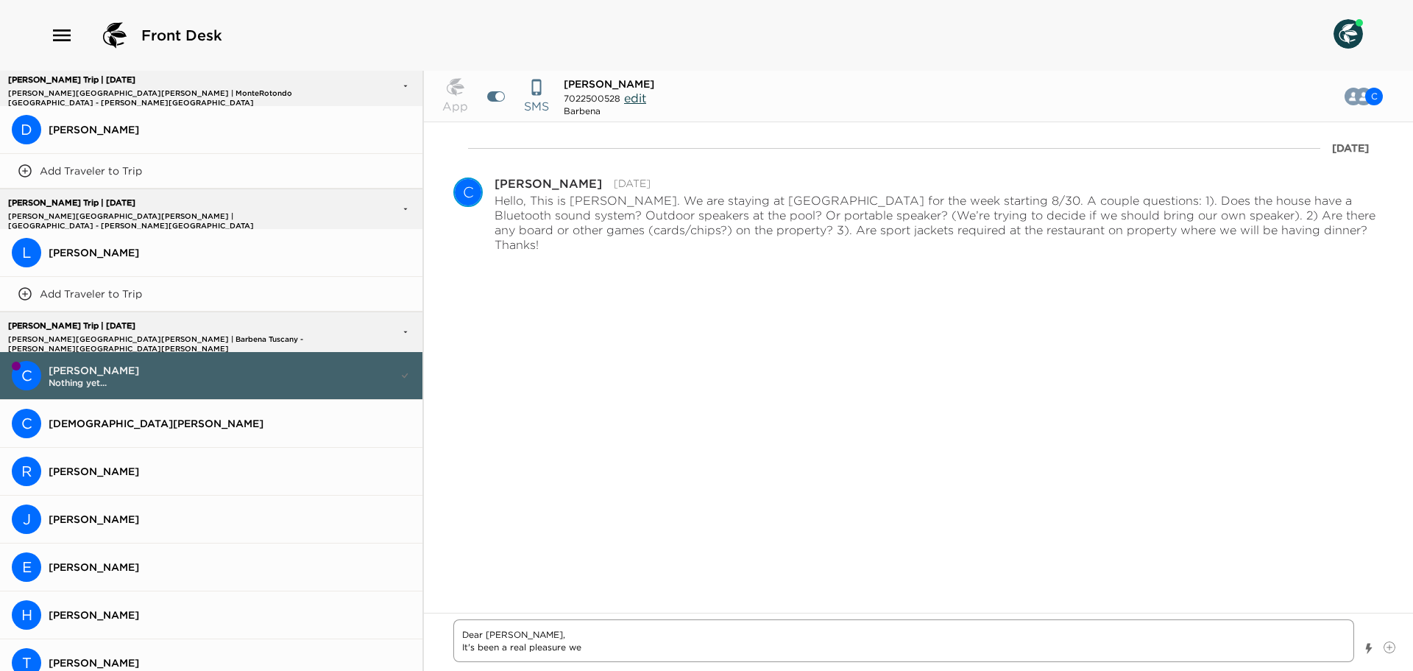
type textarea "x"
type textarea "Dear [PERSON_NAME], It's been a real pleasure wel"
type textarea "x"
type textarea "Dear [PERSON_NAME], It's been a real pleasure welc"
type textarea "x"
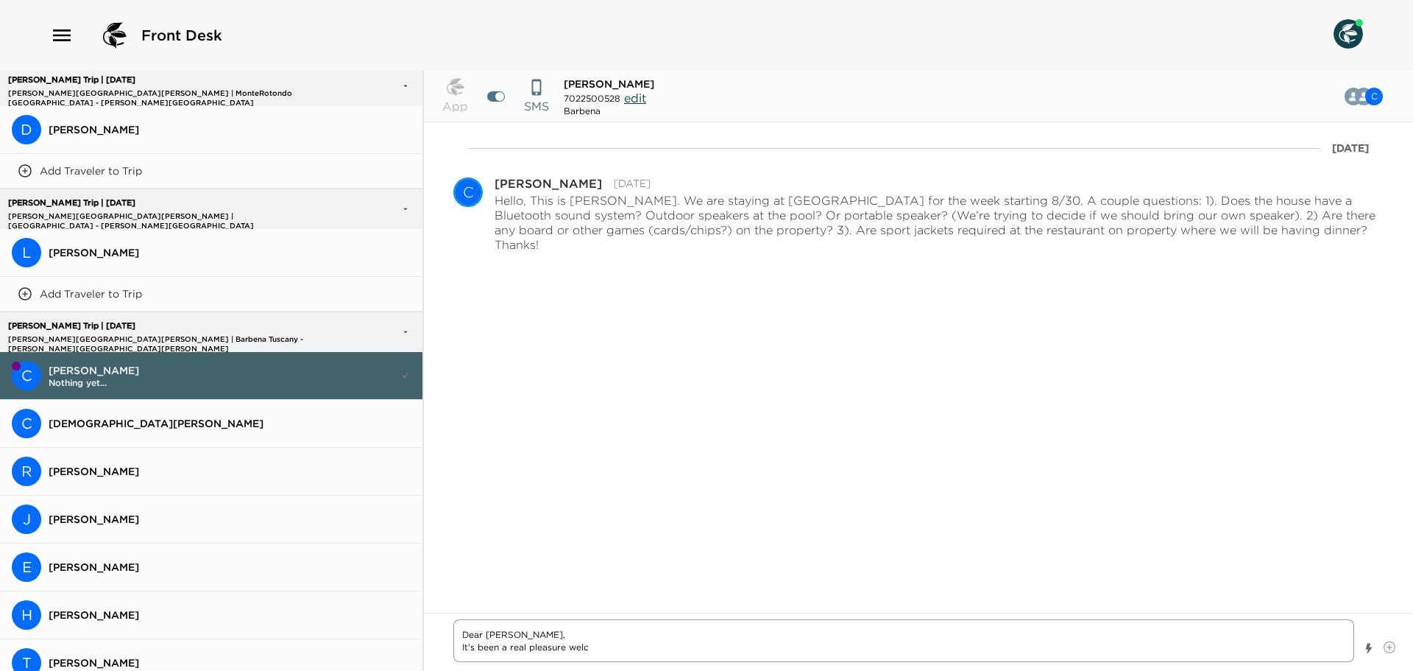
type textarea "Dear [PERSON_NAME], It's been a real pleasure welco"
type textarea "x"
type textarea "Dear [PERSON_NAME], It's been a real pleasure welcom"
type textarea "x"
type textarea "Dear [PERSON_NAME], It's been a real pleasure welcomi"
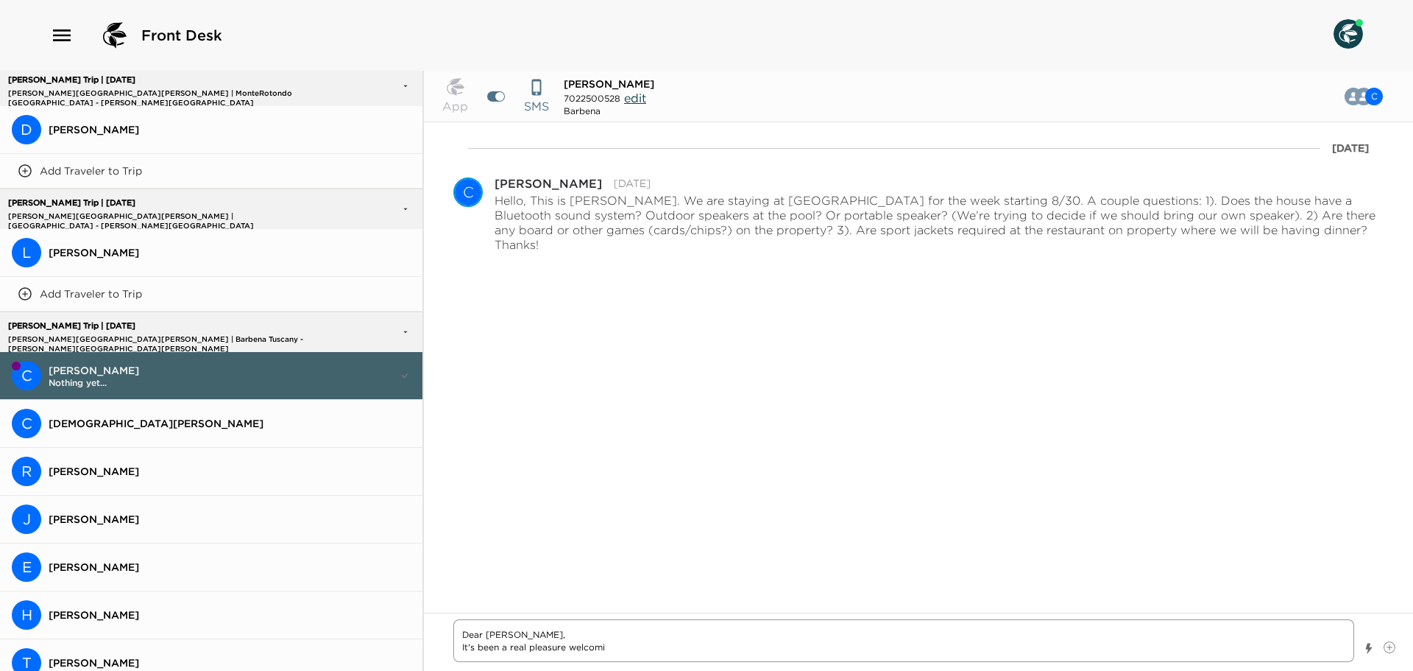
type textarea "x"
type textarea "Dear [PERSON_NAME], It's been a real pleasure welcomin"
type textarea "x"
type textarea "Dear [PERSON_NAME], It's been a real pleasure welcoming"
type textarea "x"
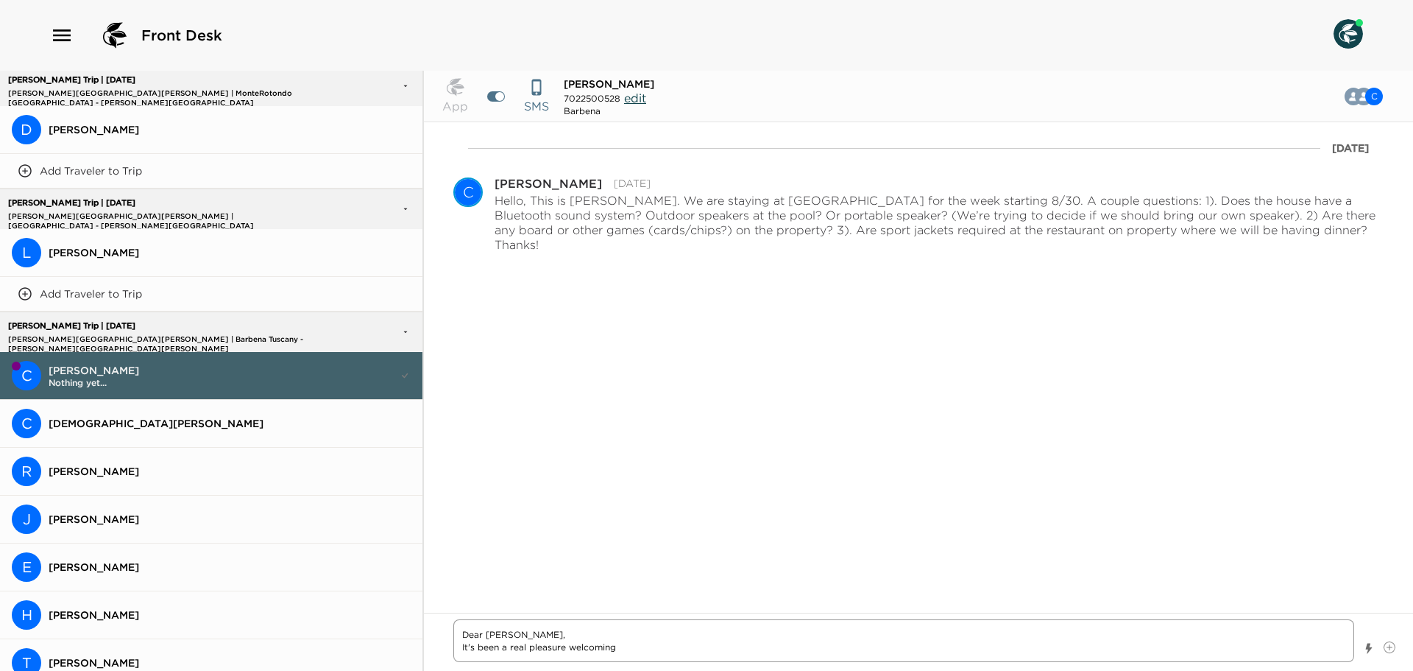
type textarea "Dear [PERSON_NAME], It's been a real pleasure welcoming"
type textarea "x"
type textarea "Dear [PERSON_NAME], It's been a real pleasure welcoming y"
type textarea "x"
type textarea "Dear [PERSON_NAME], It's been a real pleasure welcoming yo"
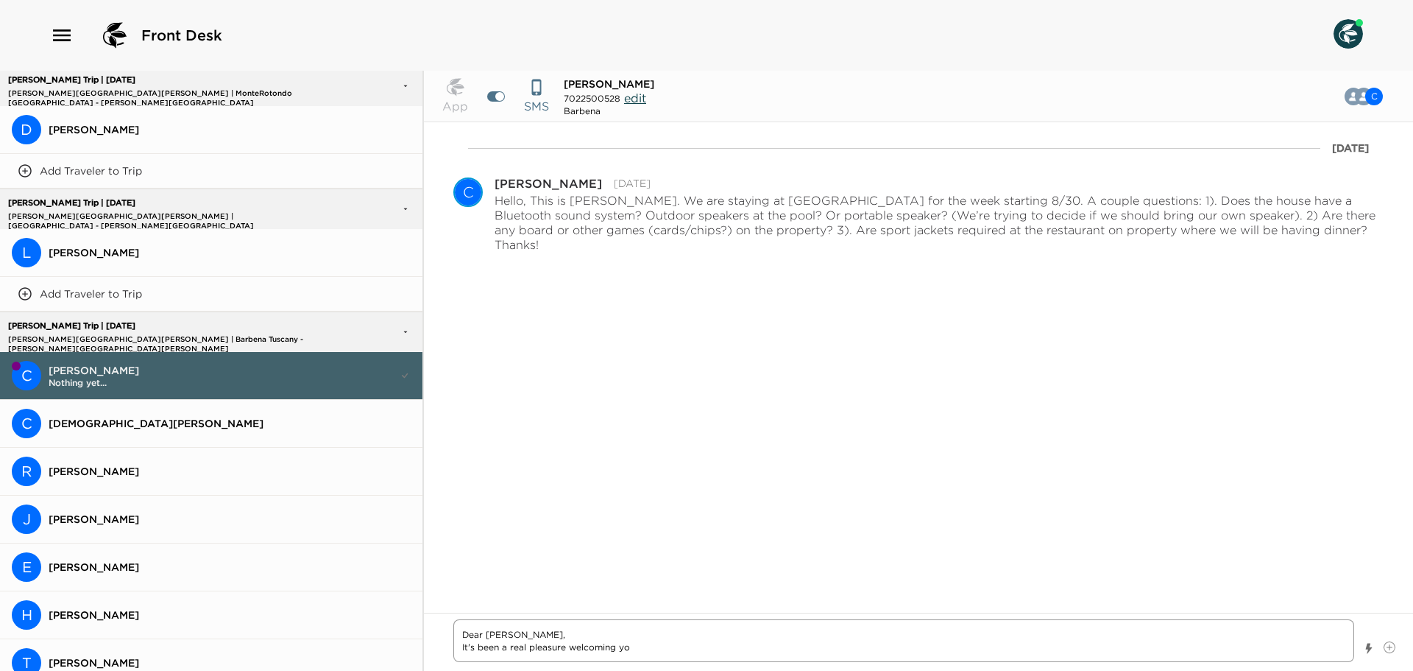
type textarea "x"
type textarea "Dear [PERSON_NAME], It's been a real pleasure welcoming you"
type textarea "x"
type textarea "Dear [PERSON_NAME], It's been a real pleasure welcoming you"
type textarea "x"
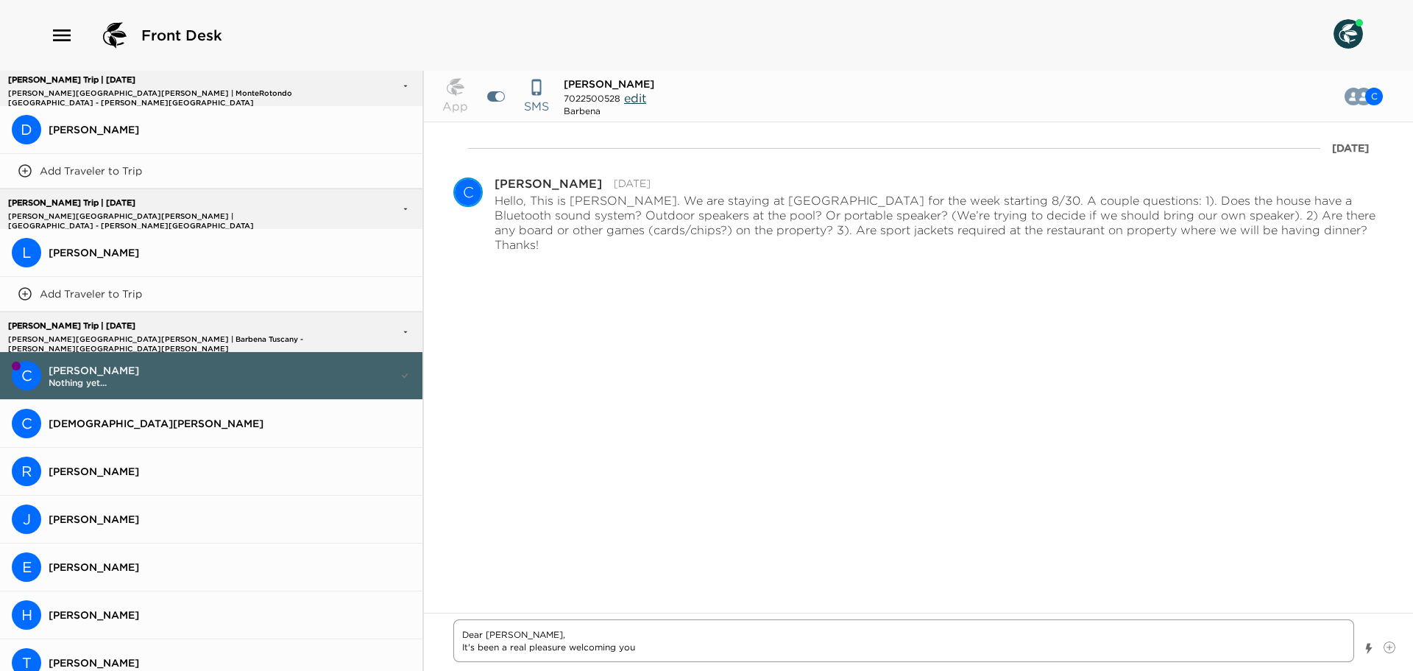
type textarea "Dear [PERSON_NAME], It's been a real pleasure welcoming you a"
type textarea "x"
type textarea "Dear [PERSON_NAME], It's been a real pleasure welcoming you an"
type textarea "x"
type textarea "Dear [PERSON_NAME], It's been a real pleasure welcoming you and"
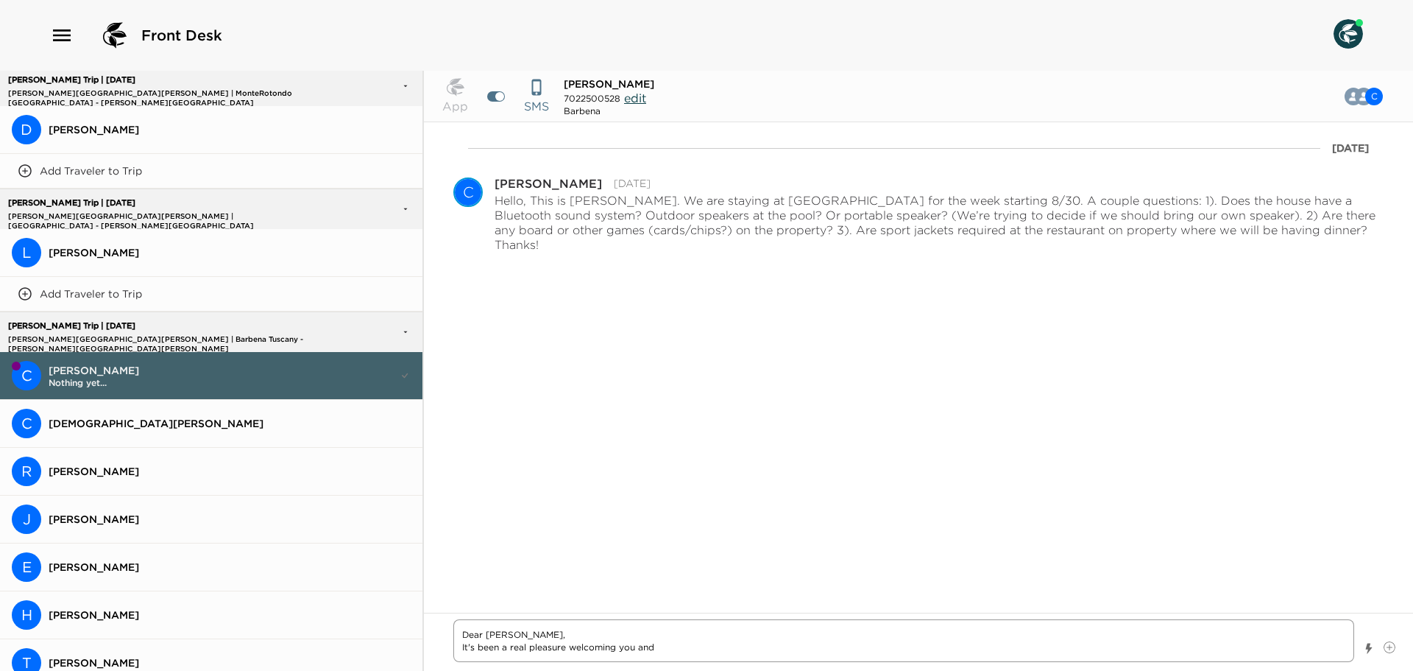
type textarea "x"
type textarea "Dear [PERSON_NAME], It's been a real pleasure welcoming you and"
type textarea "x"
type textarea "Dear [PERSON_NAME], It's been a real pleasure welcoming you and y"
type textarea "x"
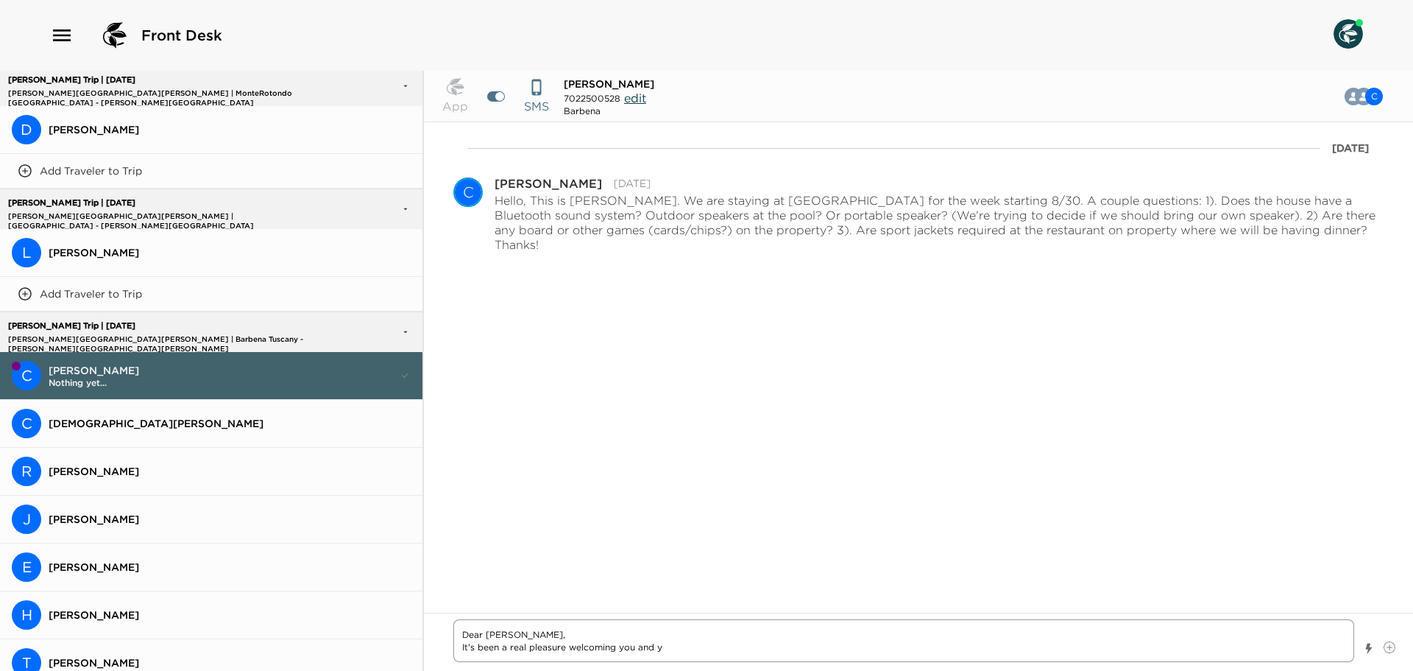
type textarea "Dear [PERSON_NAME], It's been a real pleasure welcoming you and yo"
type textarea "x"
type textarea "Dear [PERSON_NAME], It's been a real pleasure welcoming you and you"
type textarea "x"
type textarea "Dear [PERSON_NAME], It's been a real pleasure welcoming you and your"
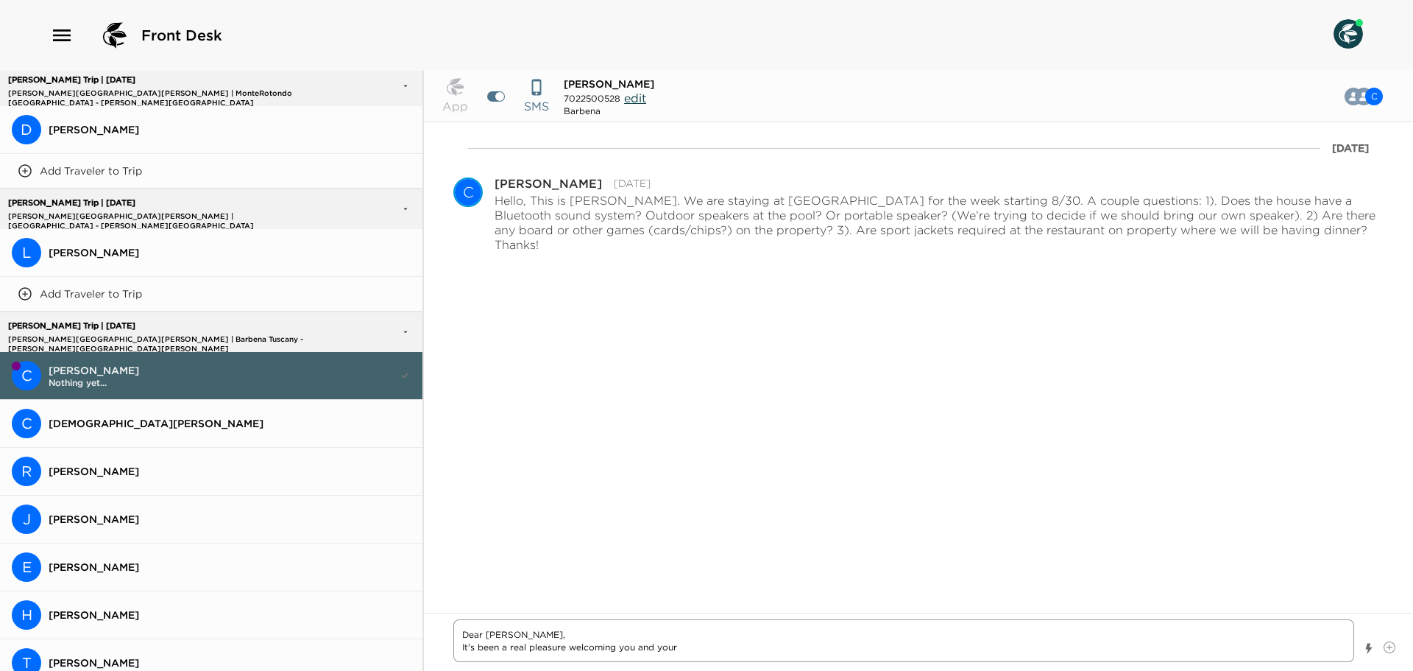
type textarea "x"
type textarea "Dear [PERSON_NAME], It's been a real pleasure welcoming you and your"
type textarea "x"
type textarea "Dear [PERSON_NAME], It's been a real pleasure welcoming you and your l"
type textarea "x"
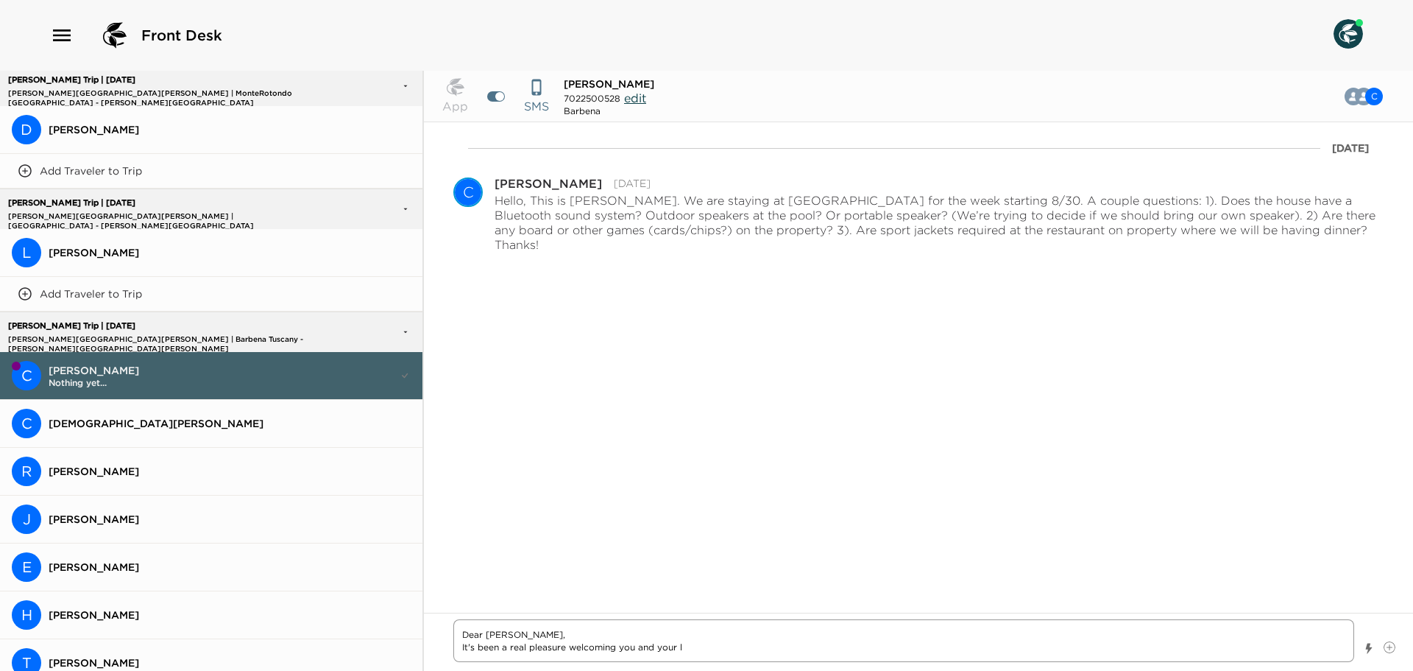
type textarea "Dear [PERSON_NAME], It's been a real pleasure welcoming you and your lo"
type textarea "x"
type textarea "Dear [PERSON_NAME], It's been a real pleasure welcoming you and your lov"
type textarea "x"
type textarea "Dear [PERSON_NAME], It's been a real pleasure welcoming you and your love"
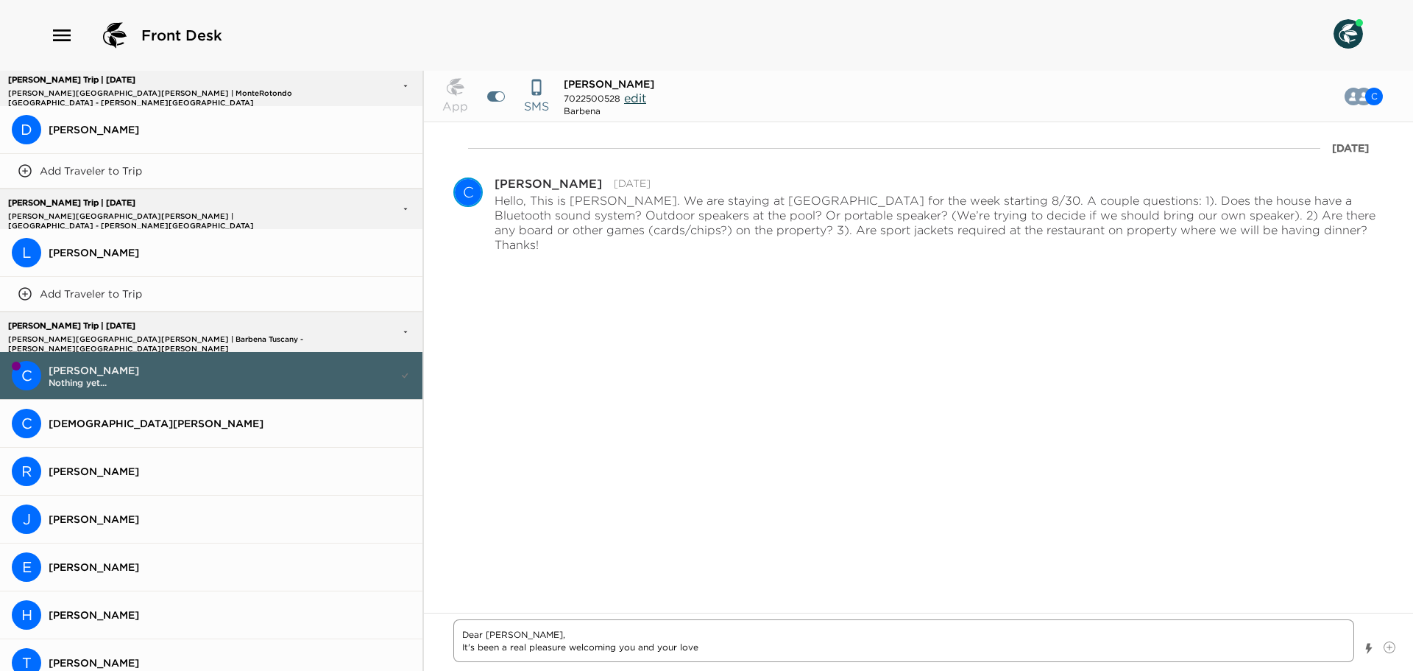
type textarea "x"
type textarea "Dear [PERSON_NAME], It's been a real pleasure welcoming you and your lovel"
type textarea "x"
type textarea "Dear [PERSON_NAME], It's been a real pleasure welcoming you and your lovely"
type textarea "x"
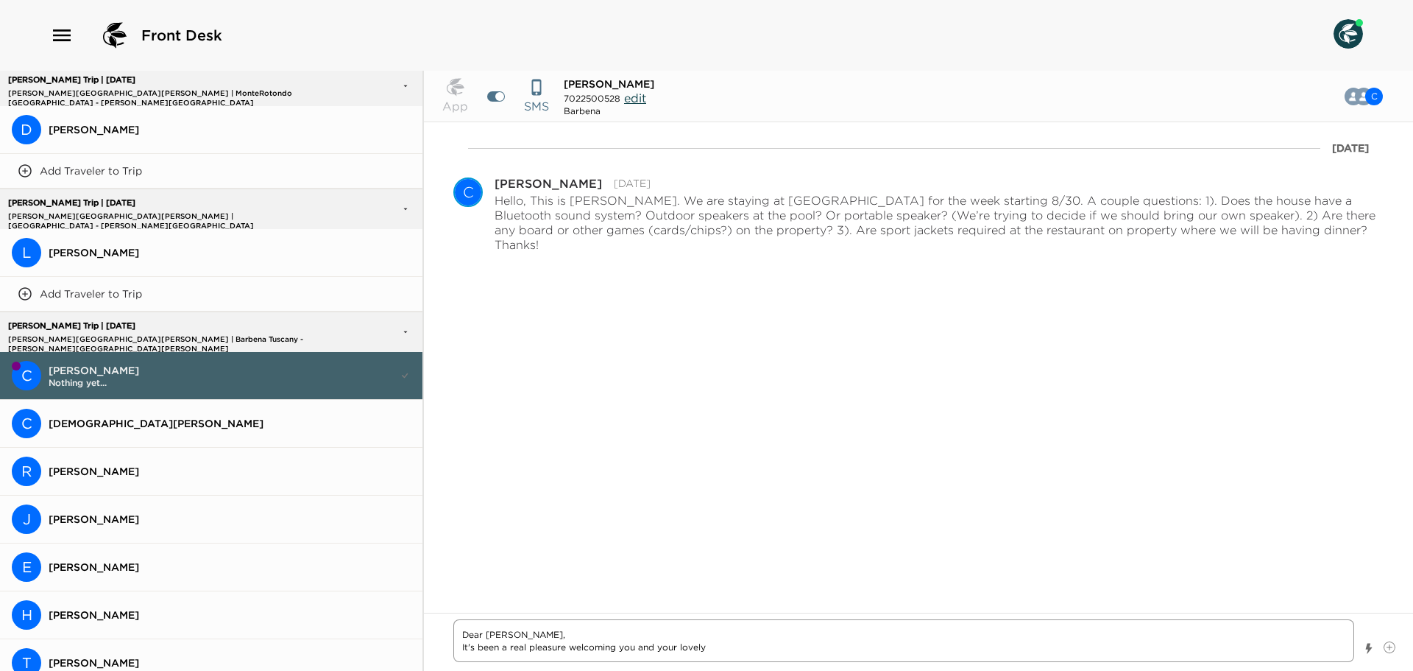
type textarea "Dear [PERSON_NAME], It's been a real pleasure welcoming you and your lovely"
type textarea "x"
type textarea "Dear [PERSON_NAME], It's been a real pleasure welcoming you and your lovely g"
type textarea "x"
type textarea "Dear [PERSON_NAME], It's been a real pleasure welcoming you and your lovely gu"
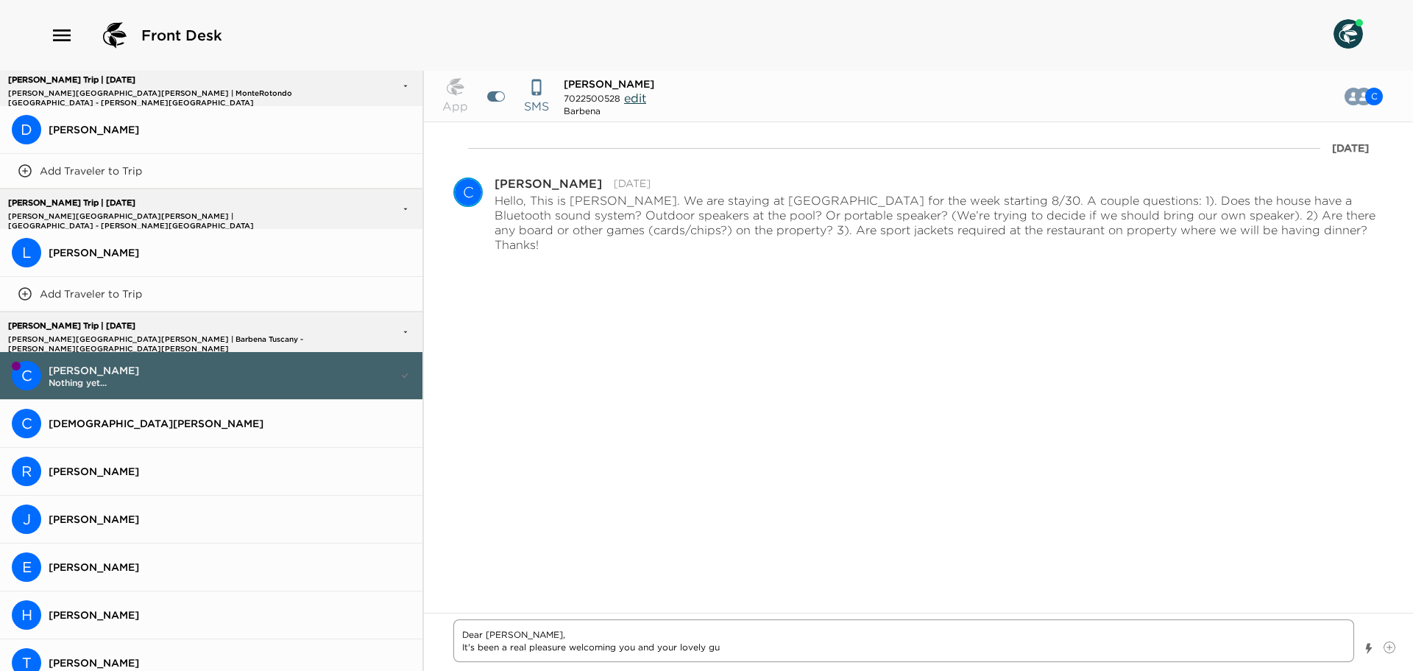
type textarea "x"
type textarea "Dear [PERSON_NAME], It's been a real pleasure welcoming you and your lovely gue"
type textarea "x"
type textarea "Dear [PERSON_NAME], It's been a real pleasure welcoming you and your lovely gues"
type textarea "x"
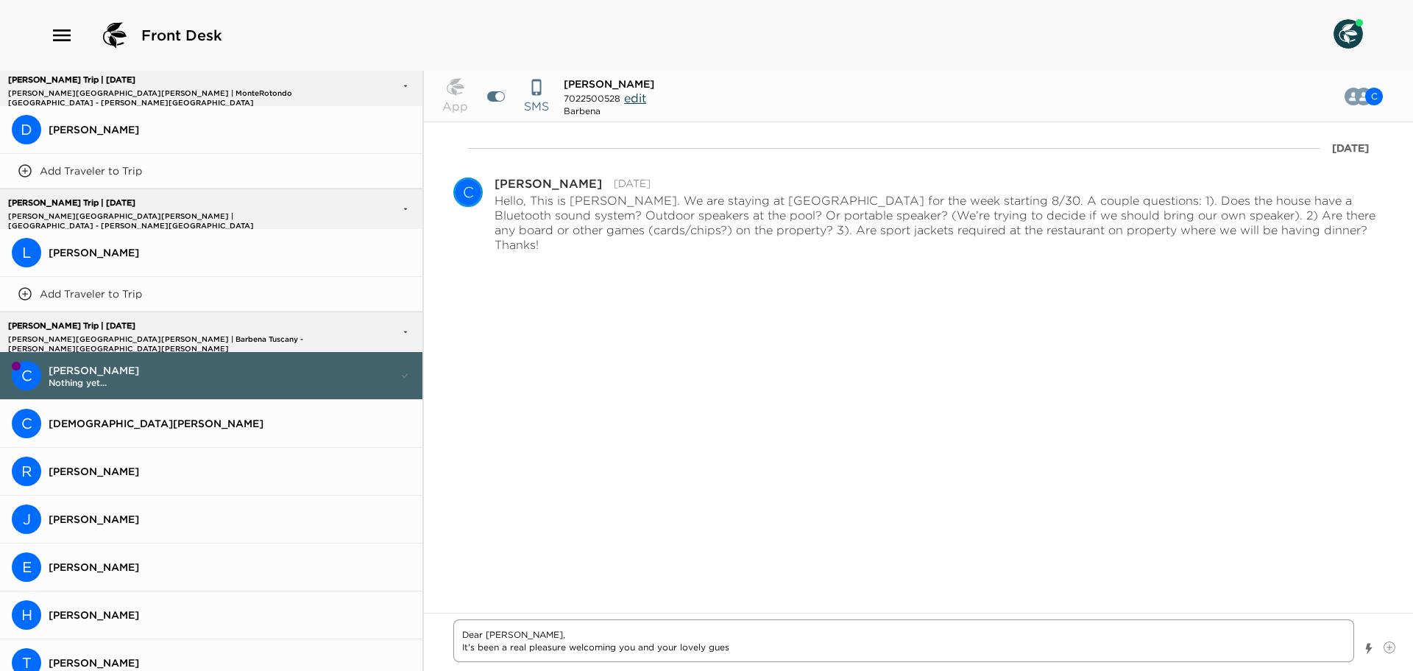
type textarea "Dear [PERSON_NAME], It's been a real pleasure welcoming you and your lovely gue…"
type textarea "x"
type textarea "Dear [PERSON_NAME], It's been a real pleasure welcoming you and your lovely gue…"
type textarea "x"
type textarea "Dear [PERSON_NAME], It's been a real pleasure welcoming you and your lovely gue…"
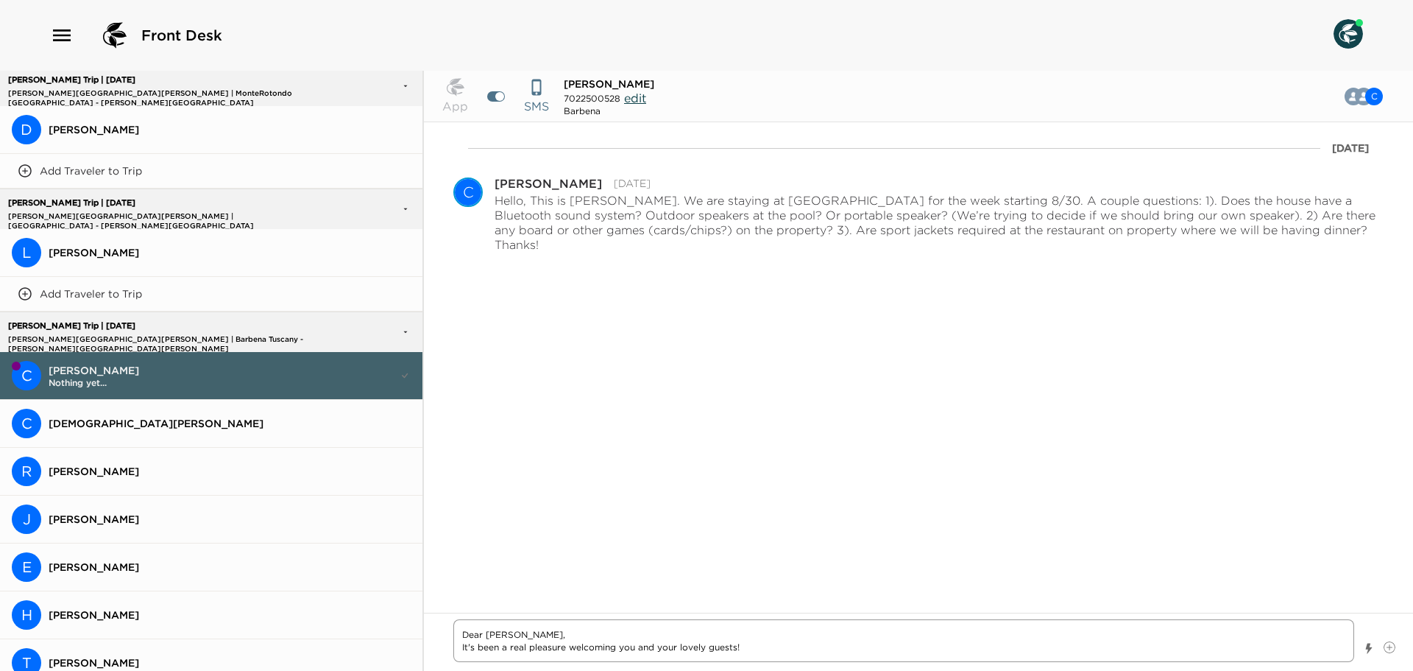
type textarea "x"
type textarea "Dear [PERSON_NAME], It's been a real pleasure welcoming you and your lovely gue…"
type textarea "x"
type textarea "Dear [PERSON_NAME], It's been a real pleasure welcoming you and your lovely gue…"
type textarea "x"
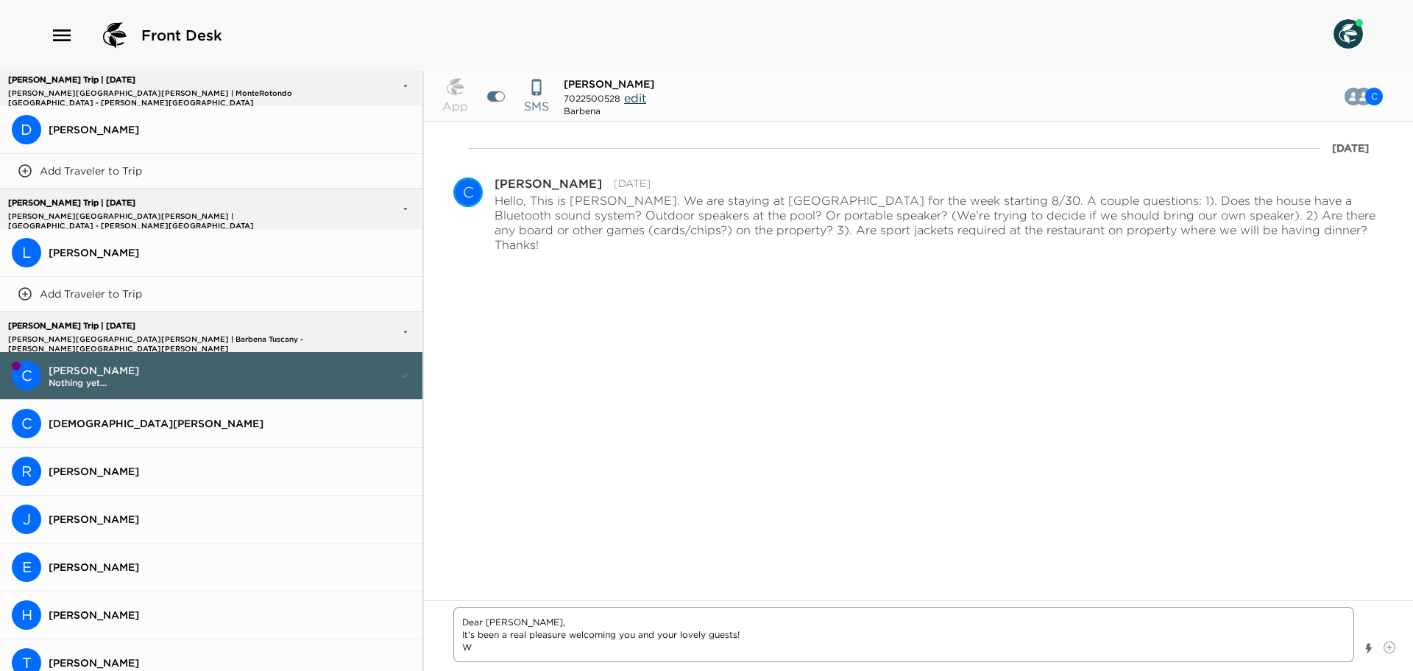
type textarea "Dear [PERSON_NAME], It's been a real pleasure welcoming you and your lovely gue…"
type textarea "x"
type textarea "Dear [PERSON_NAME], It's been a real pleasure welcoming you and your lovely gue…"
type textarea "x"
type textarea "Dear [PERSON_NAME], It's been a real pleasure welcoming you and your lovely gue…"
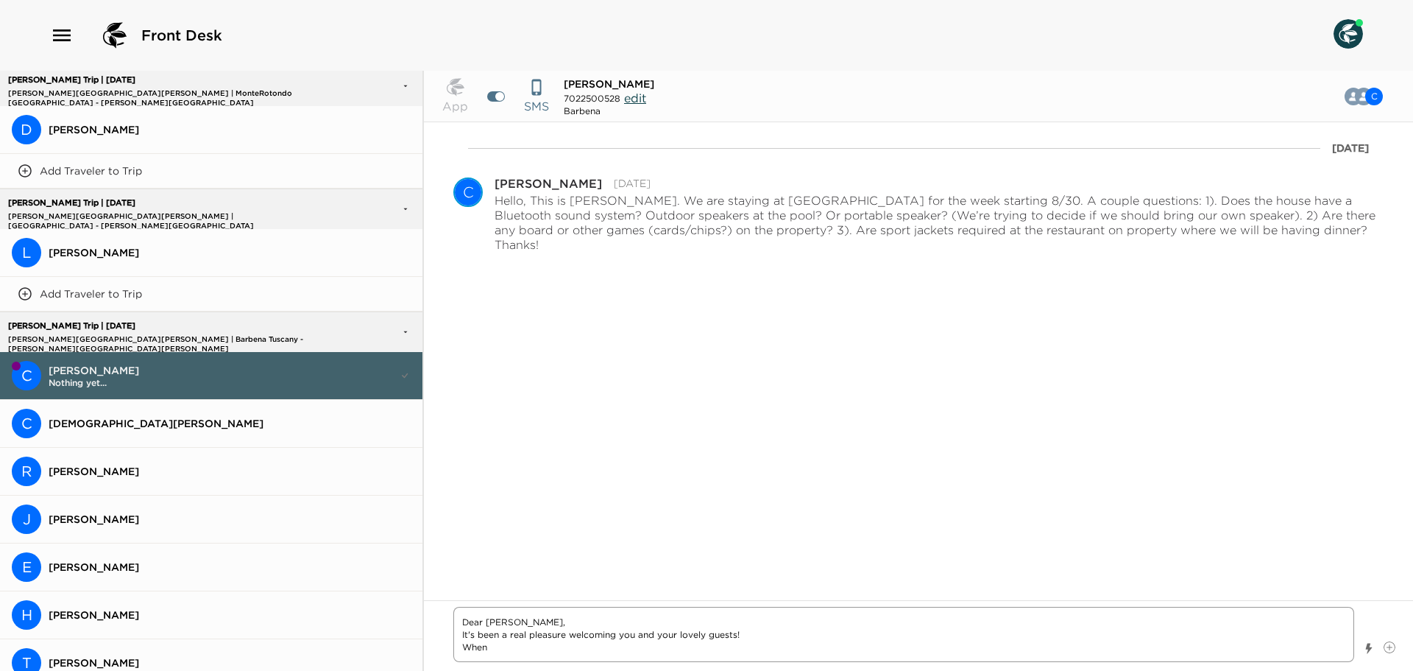
type textarea "x"
type textarea "Dear [PERSON_NAME], It's been a real pleasure welcoming you and your lovely gue…"
type textarea "x"
type textarea "Dear [PERSON_NAME], It's been a real pleasure welcoming you and your lovely gue…"
type textarea "x"
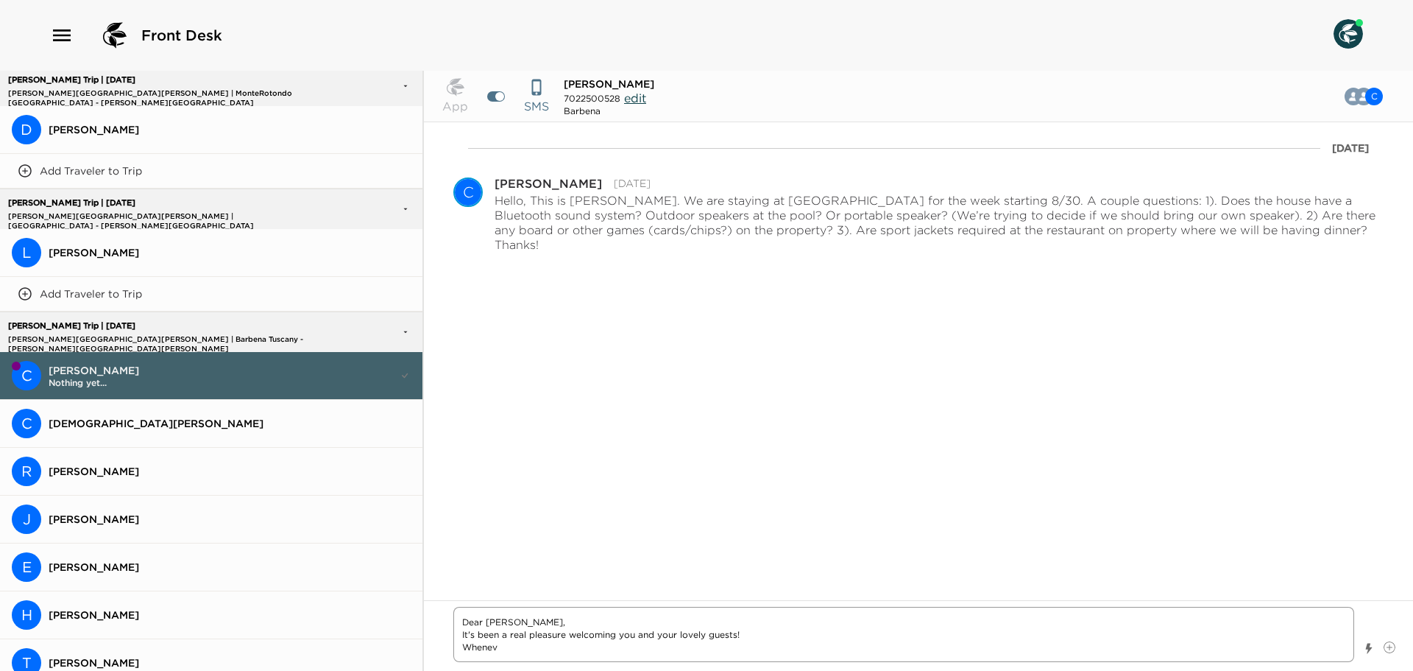
type textarea "Dear [PERSON_NAME], It's been a real pleasure welcoming you and your lovely gue…"
type textarea "x"
type textarea "Dear [PERSON_NAME], It's been a real pleasure welcoming you and your lovely gue…"
type textarea "x"
type textarea "Dear [PERSON_NAME], It's been a real pleasure welcoming you and your lovely gue…"
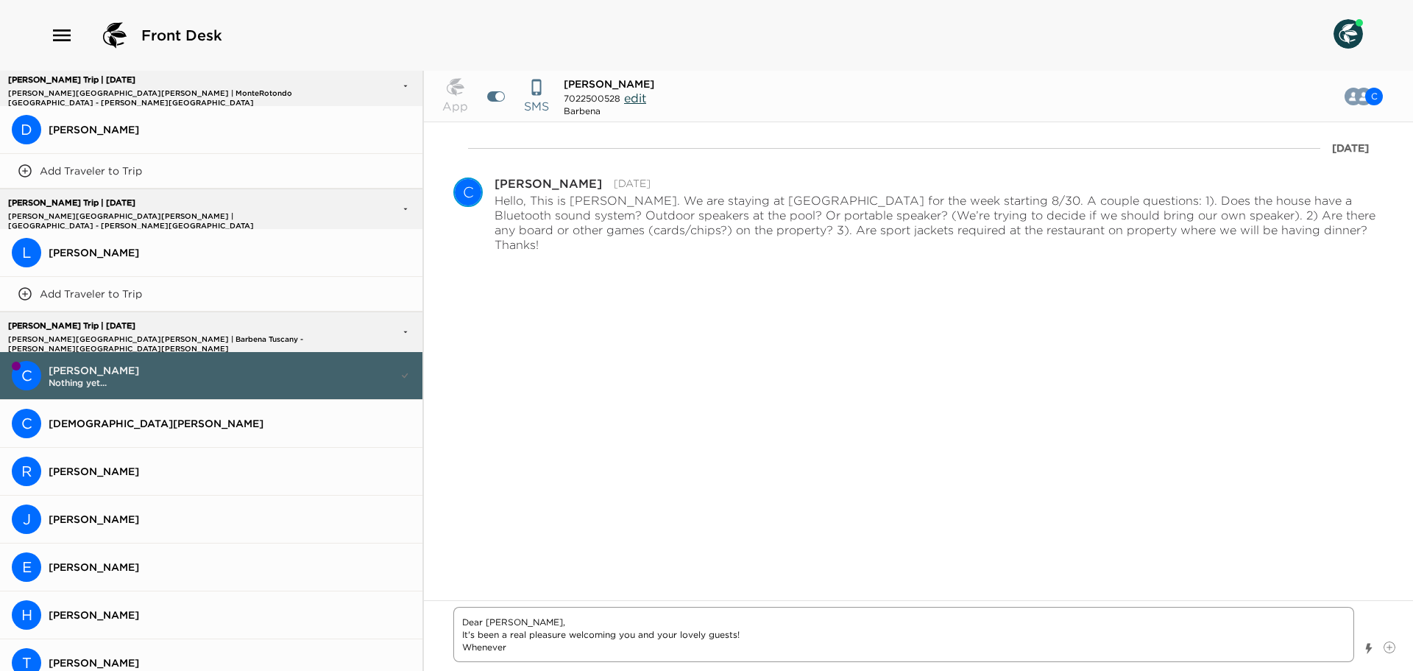
type textarea "x"
type textarea "Dear [PERSON_NAME], It's been a real pleasure welcoming you and your lovely gue…"
type textarea "x"
type textarea "Dear [PERSON_NAME], It's been a real pleasure welcoming you and your lovely gue…"
type textarea "x"
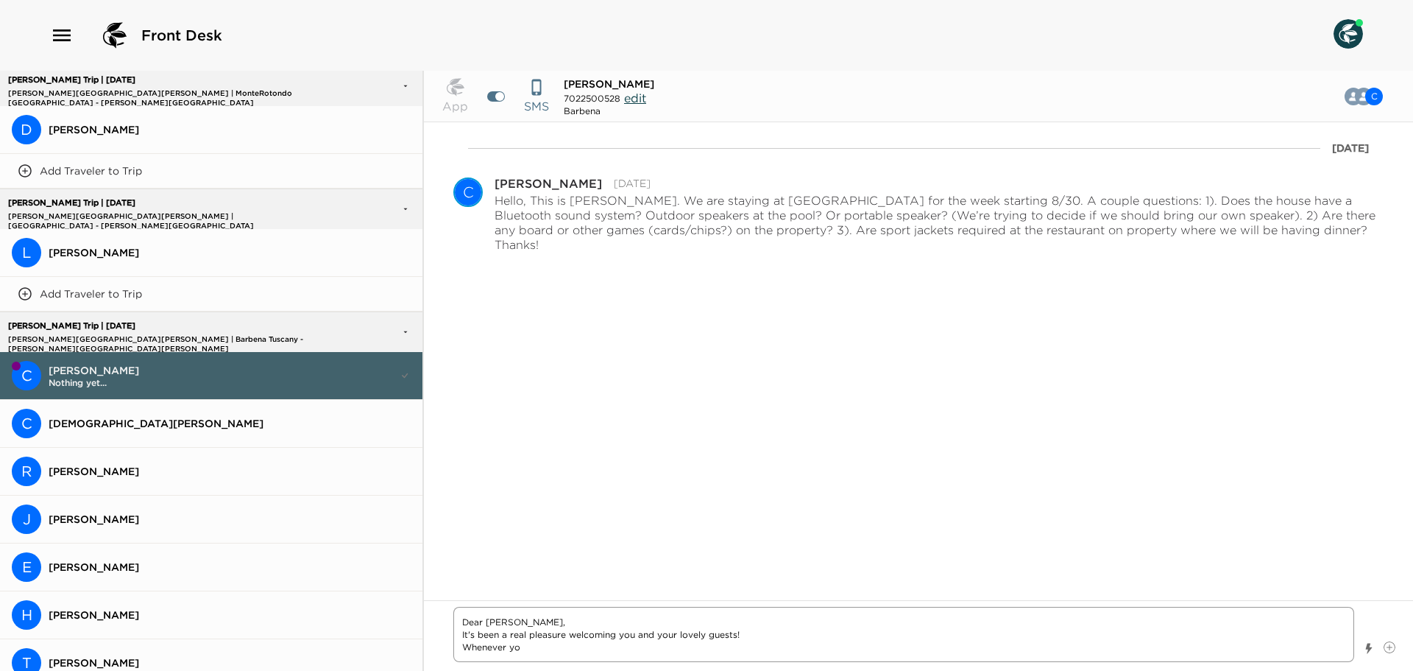
type textarea "Dear [PERSON_NAME], It's been a real pleasure welcoming you and your lovely gue…"
type textarea "x"
type textarea "Dear [PERSON_NAME], It's been a real pleasure welcoming you and your lovely gue…"
type textarea "x"
type textarea "Dear [PERSON_NAME], It's been a real pleasure welcoming you and your lovely gue…"
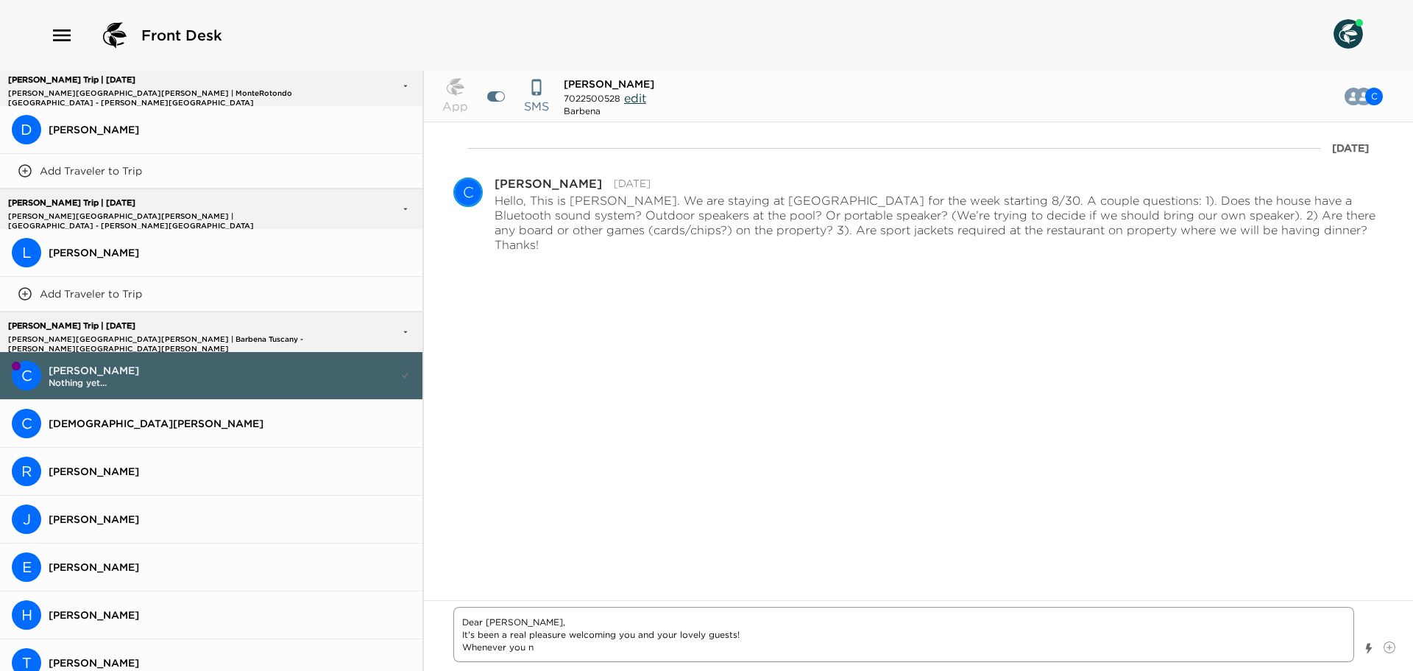
type textarea "x"
type textarea "Dear [PERSON_NAME], It's been a real pleasure welcoming you and your lovely gue…"
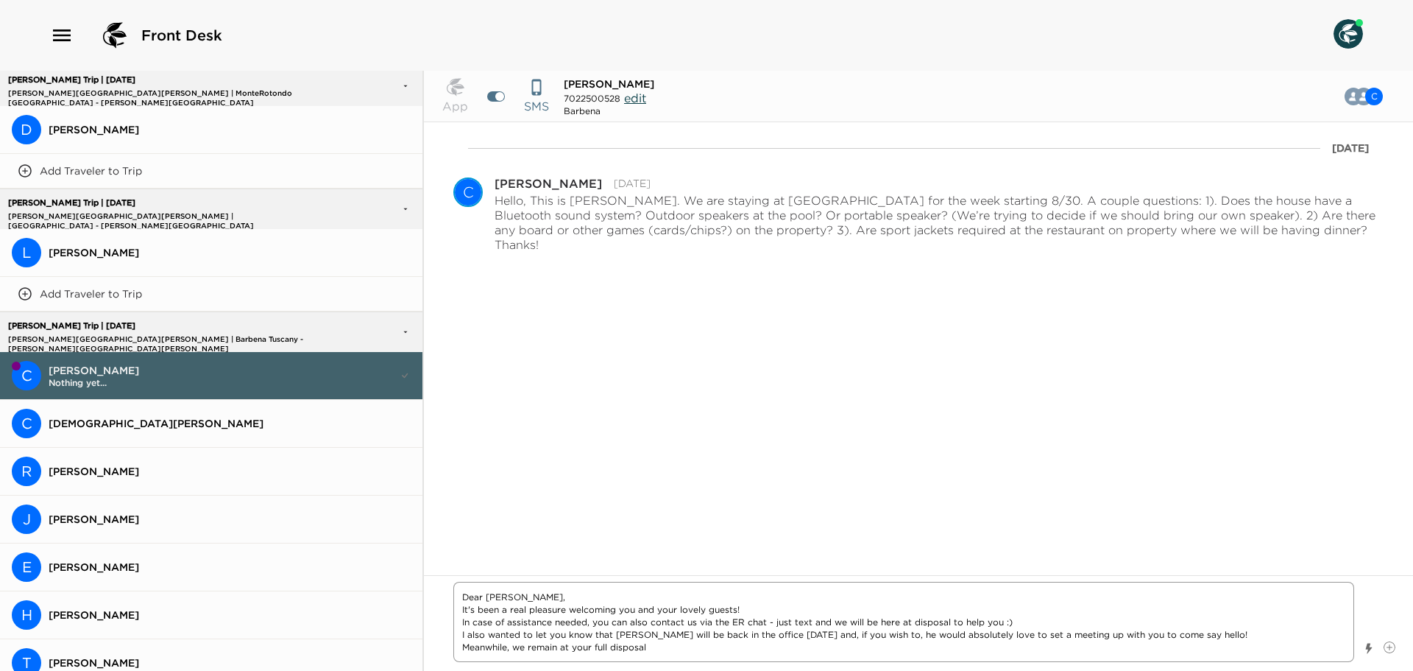
drag, startPoint x: 900, startPoint y: 624, endPoint x: 947, endPoint y: 624, distance: 47.1
click at [947, 624] on textarea "Dear [PERSON_NAME], It's been a real pleasure welcoming you and your lovely gue…" at bounding box center [903, 622] width 901 height 80
drag, startPoint x: 829, startPoint y: 622, endPoint x: 861, endPoint y: 621, distance: 32.4
click at [861, 621] on textarea "Dear [PERSON_NAME], It's been a real pleasure welcoming you and your lovely gue…" at bounding box center [903, 622] width 901 height 80
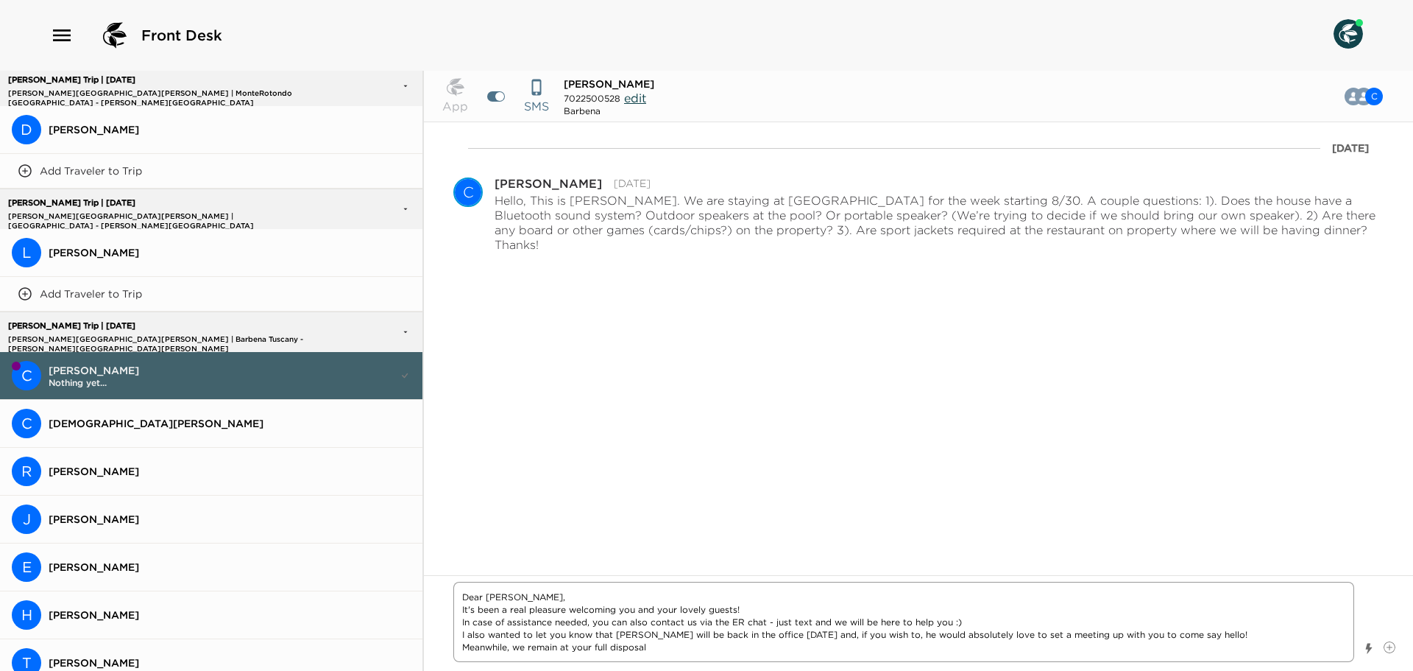
click at [878, 622] on textarea "Dear [PERSON_NAME], It's been a real pleasure welcoming you and your lovely gue…" at bounding box center [903, 622] width 901 height 80
click at [895, 621] on textarea "Dear [PERSON_NAME], It's been a real pleasure welcoming you and your lovely gue…" at bounding box center [903, 622] width 901 height 80
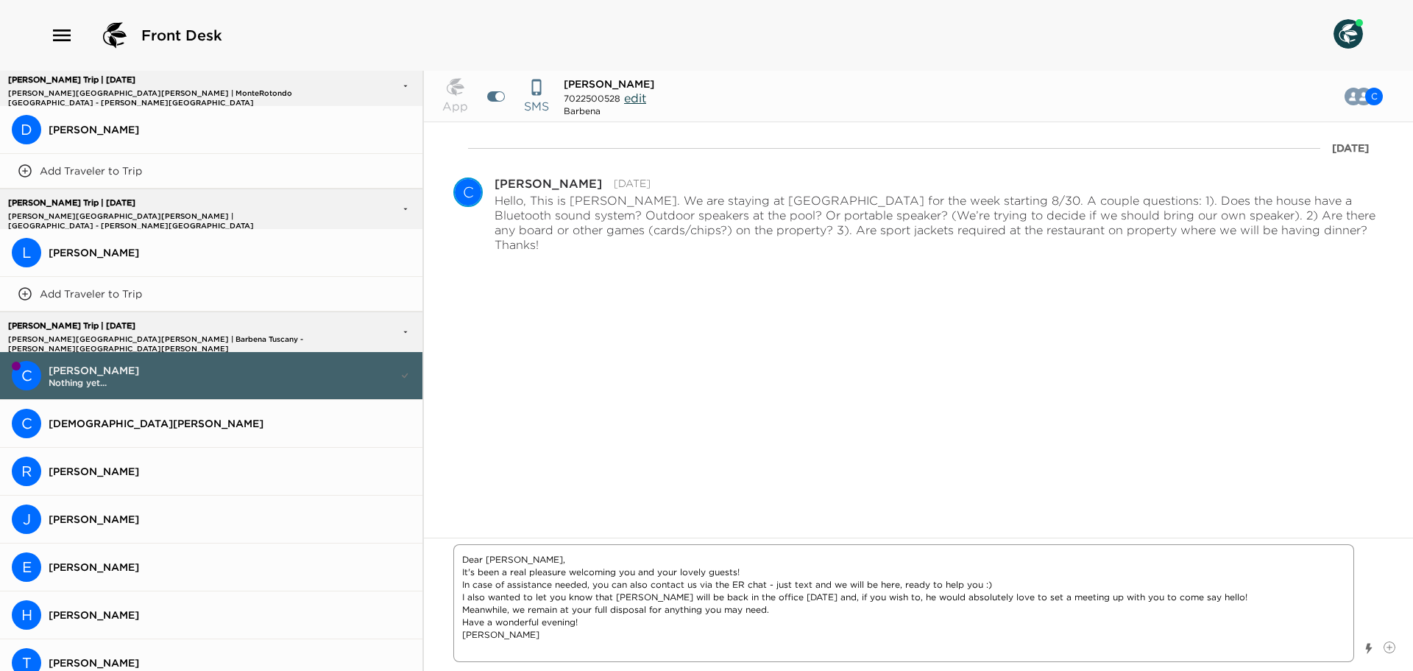
click at [1246, 593] on textarea "Dear [PERSON_NAME], It's been a real pleasure welcoming you and your lovely gue…" at bounding box center [903, 603] width 901 height 118
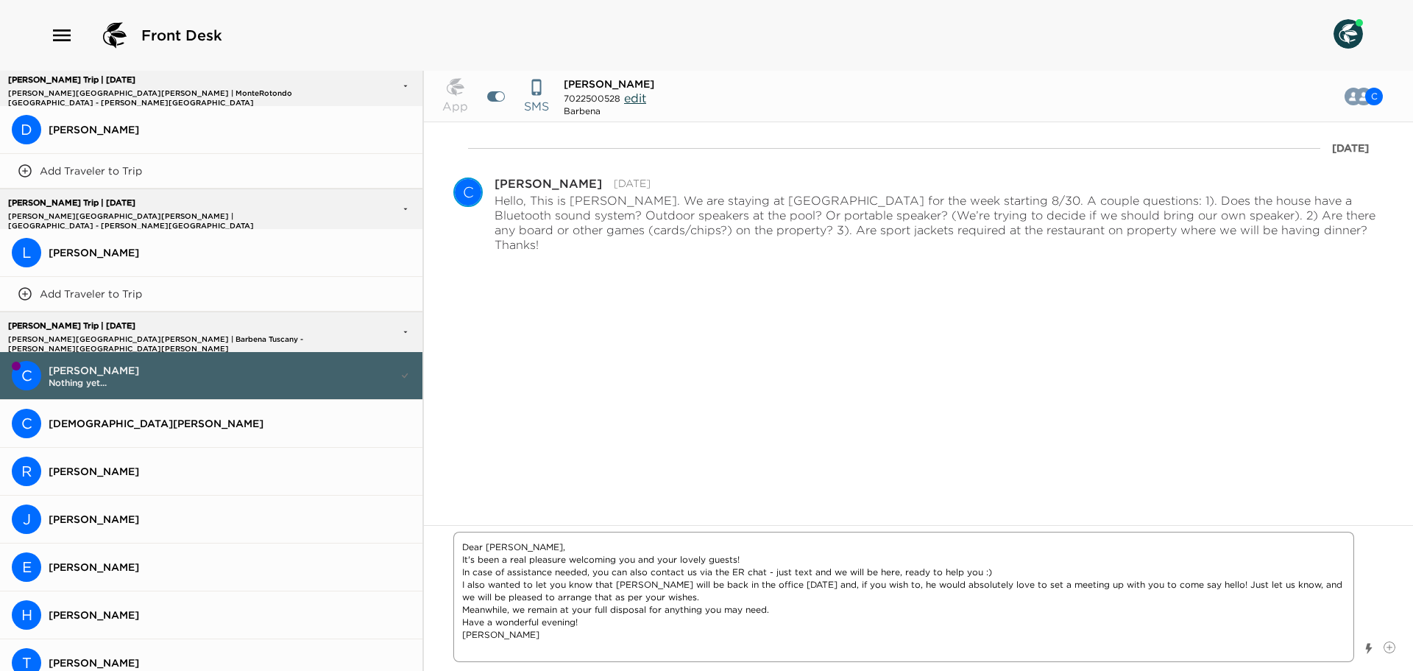
click at [957, 645] on textarea "Dear [PERSON_NAME], It's been a real pleasure welcoming you and your lovely gue…" at bounding box center [903, 597] width 901 height 130
